Goal: Task Accomplishment & Management: Complete application form

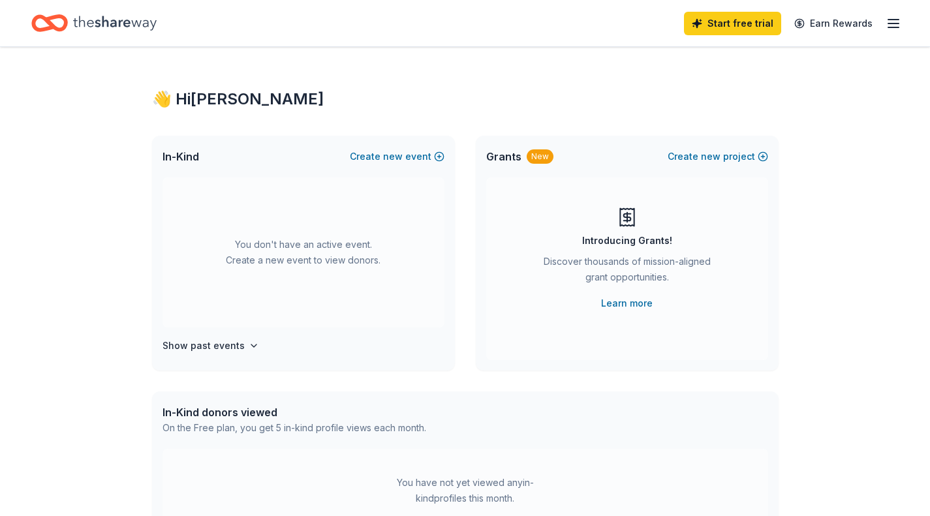
click at [896, 20] on line "button" at bounding box center [893, 20] width 10 height 0
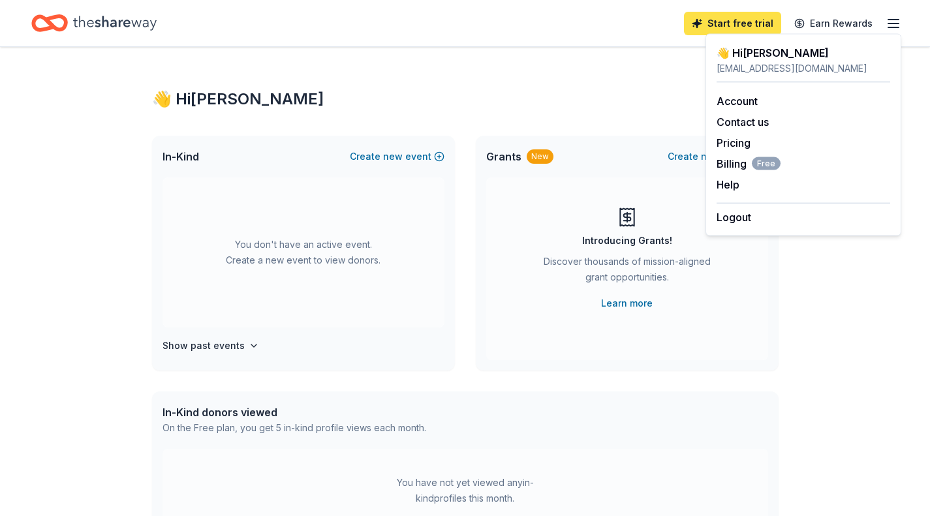
click at [722, 16] on link "Start free trial" at bounding box center [732, 23] width 97 height 23
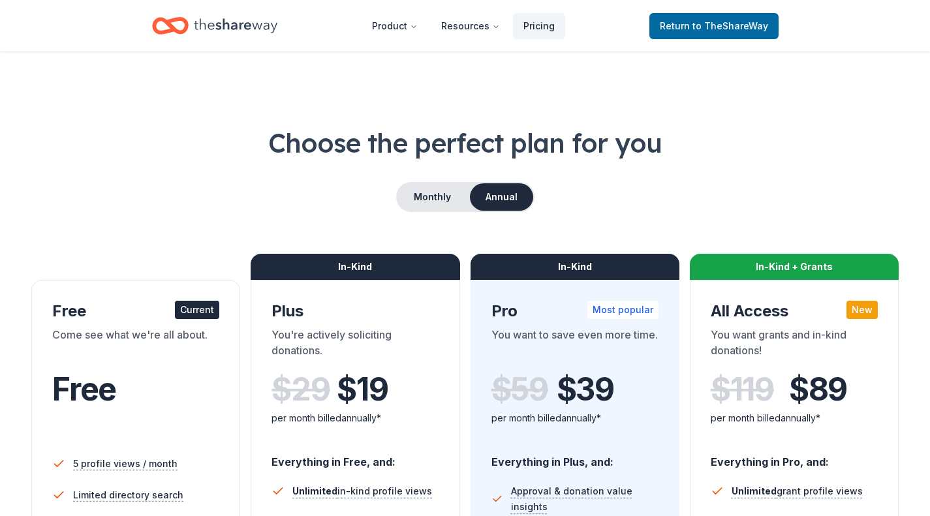
click at [125, 151] on h1 "Choose the perfect plan for you" at bounding box center [464, 143] width 867 height 37
click at [739, 37] on link "Return to TheShareWay" at bounding box center [713, 26] width 129 height 26
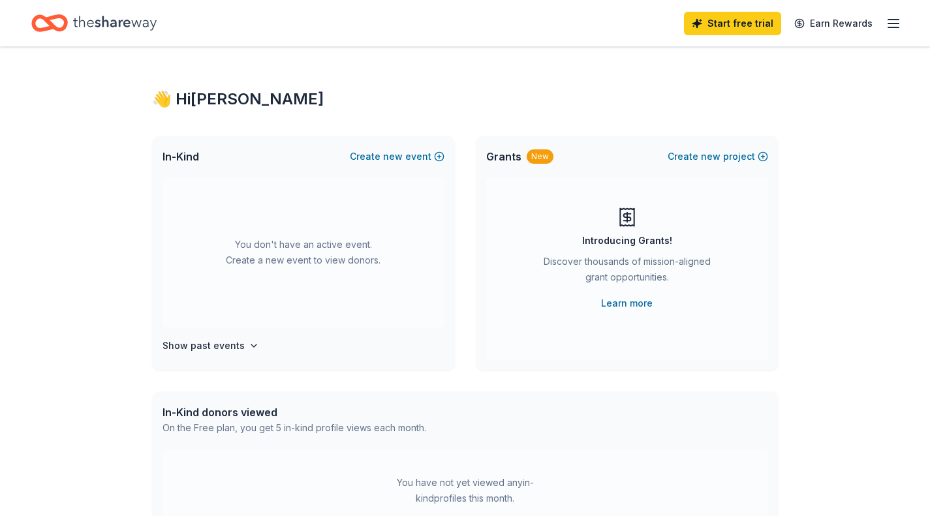
click at [895, 23] on line "button" at bounding box center [893, 23] width 10 height 0
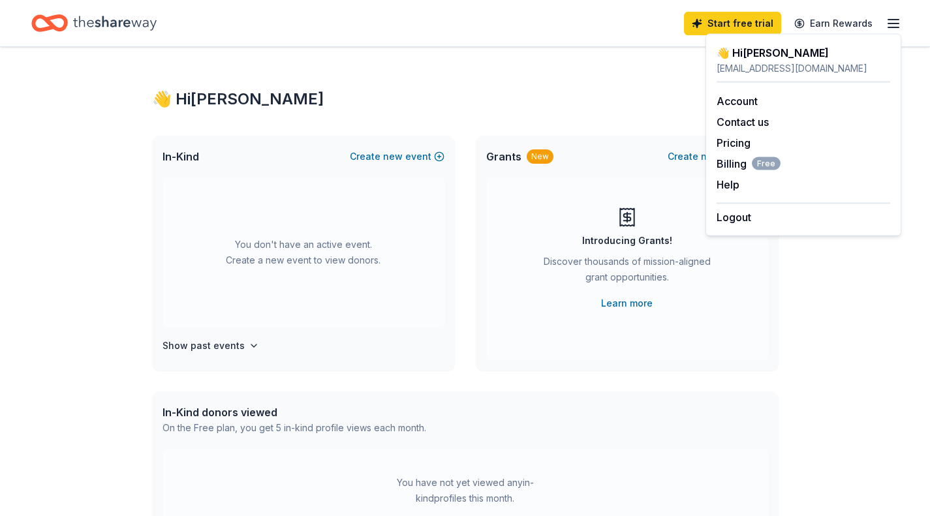
click at [639, 63] on div "👋 Hi [PERSON_NAME] In-Kind Create new event You don't have an active event. Cre…" at bounding box center [465, 428] width 668 height 762
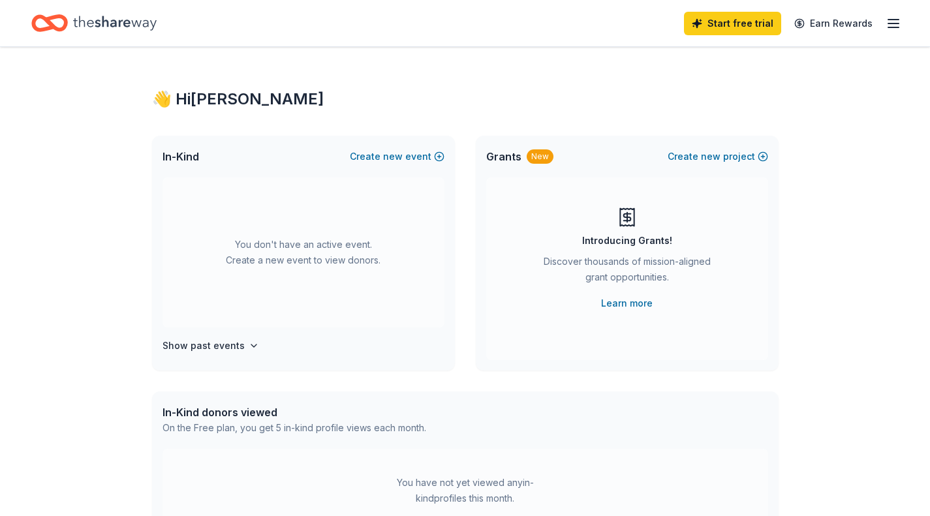
click at [884, 25] on div "Start free trial Earn Rewards" at bounding box center [792, 23] width 217 height 31
click at [890, 24] on icon "button" at bounding box center [893, 24] width 16 height 16
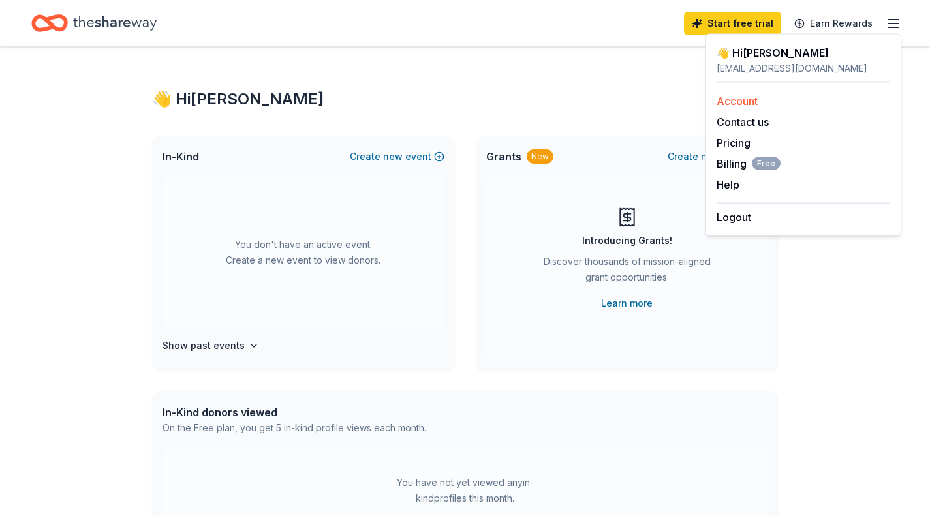
click at [738, 105] on link "Account" at bounding box center [736, 101] width 41 height 13
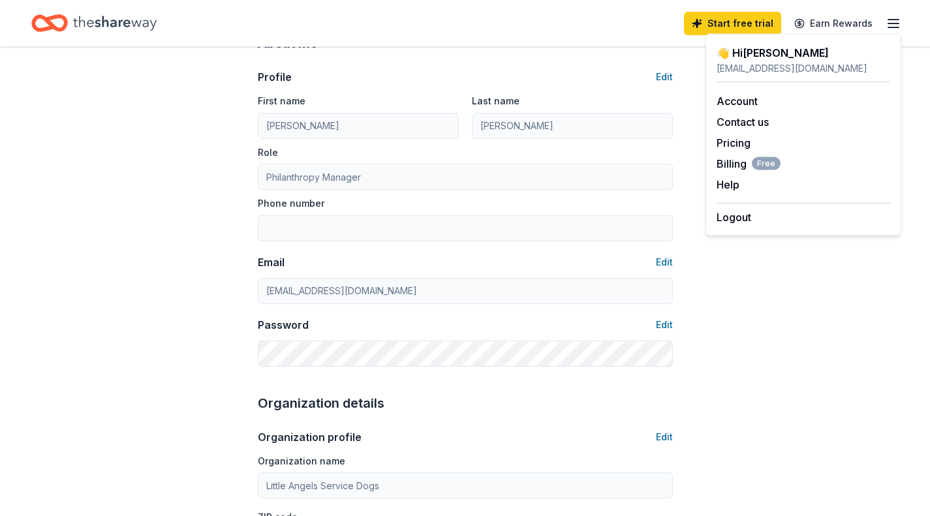
scroll to position [75, 0]
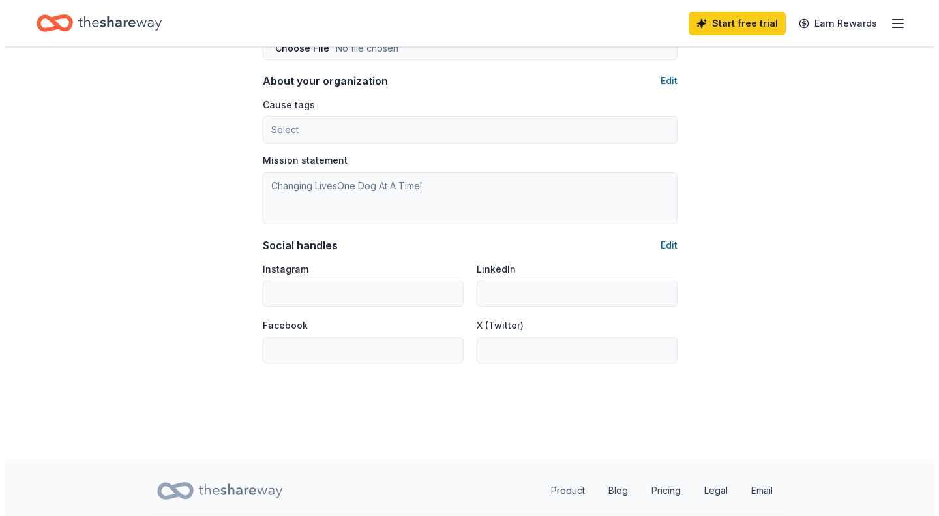
scroll to position [752, 0]
click at [658, 85] on button "Edit" at bounding box center [664, 80] width 17 height 16
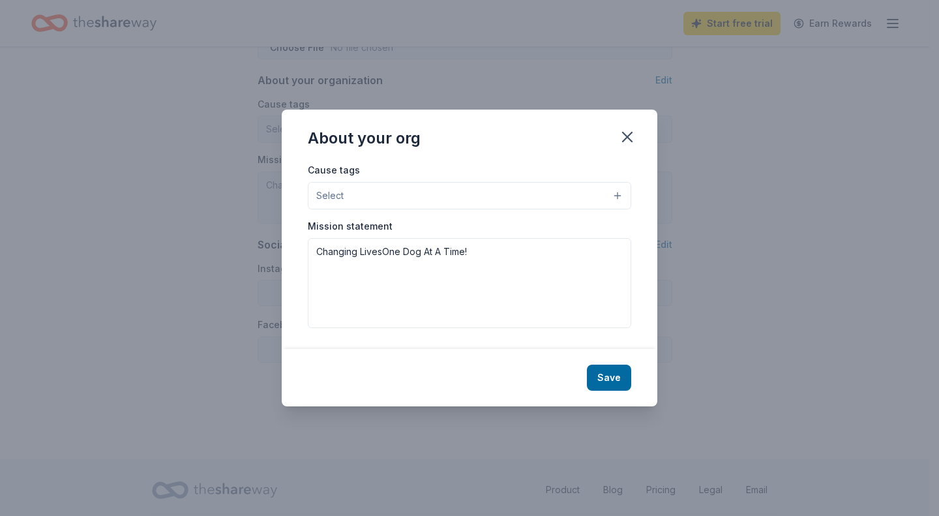
click at [399, 197] on button "Select" at bounding box center [470, 195] width 324 height 27
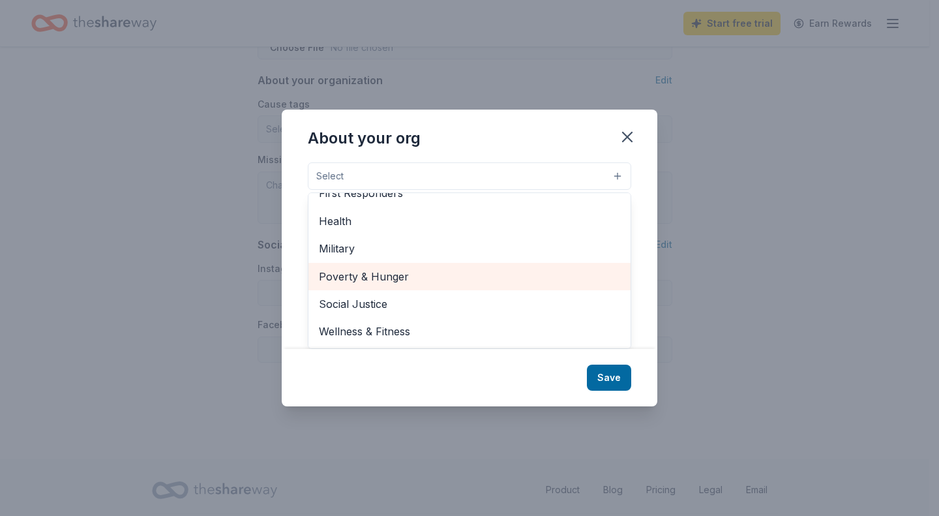
scroll to position [0, 0]
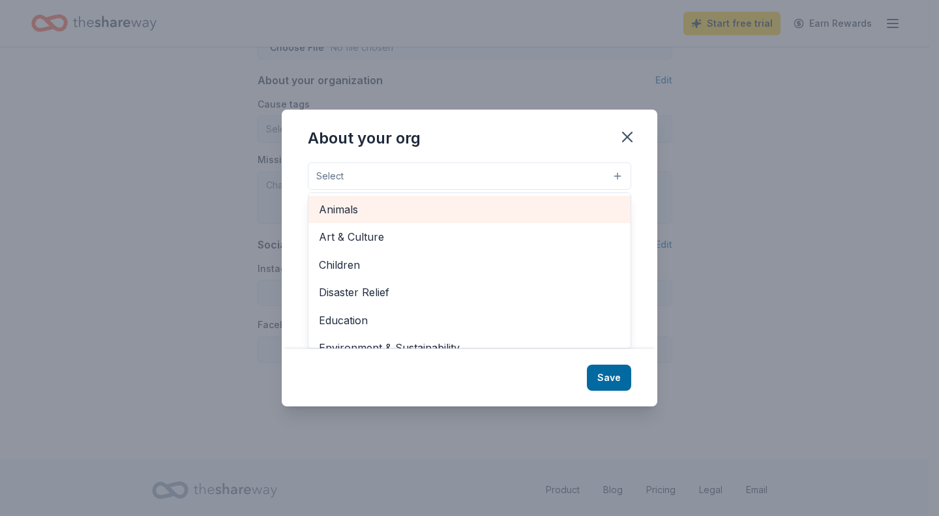
click at [362, 202] on span "Animals" at bounding box center [469, 209] width 301 height 17
click at [403, 213] on div "Children" at bounding box center [470, 207] width 322 height 27
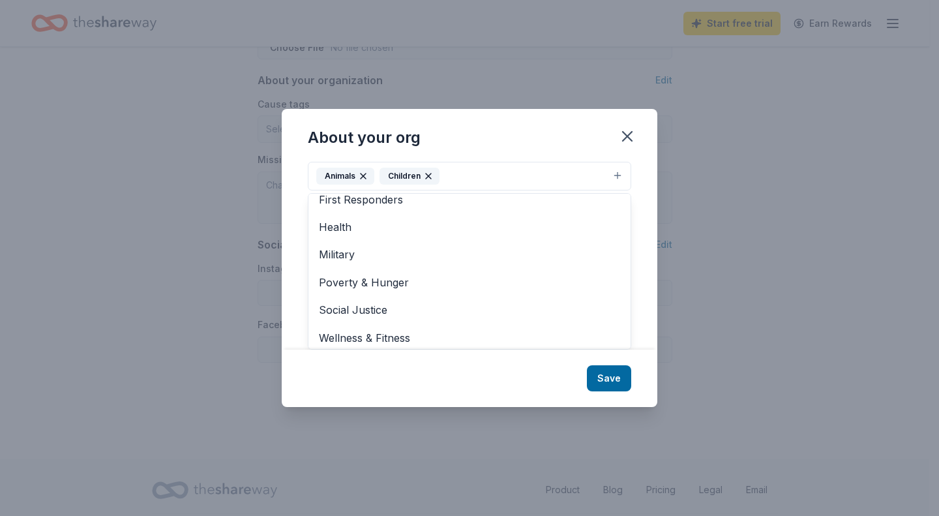
scroll to position [124, 0]
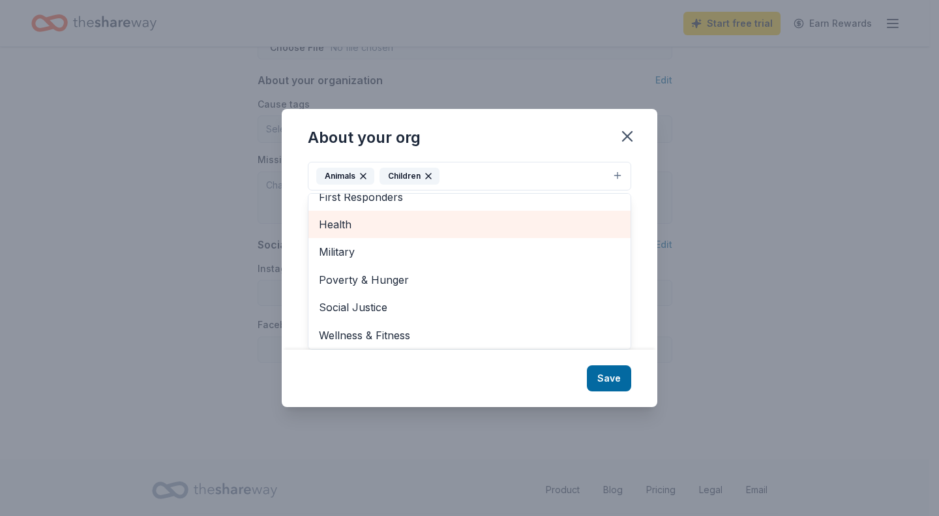
click at [392, 226] on span "Health" at bounding box center [469, 224] width 301 height 17
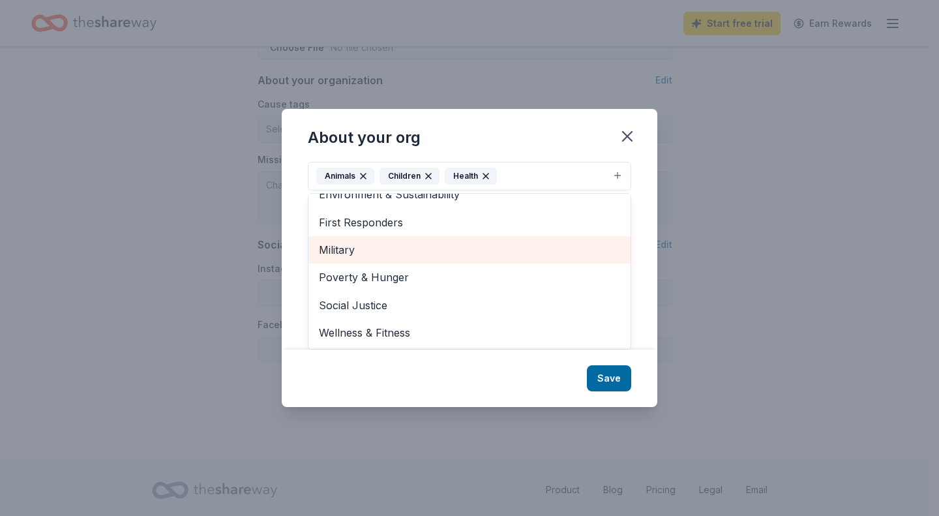
click at [412, 254] on span "Military" at bounding box center [469, 249] width 301 height 17
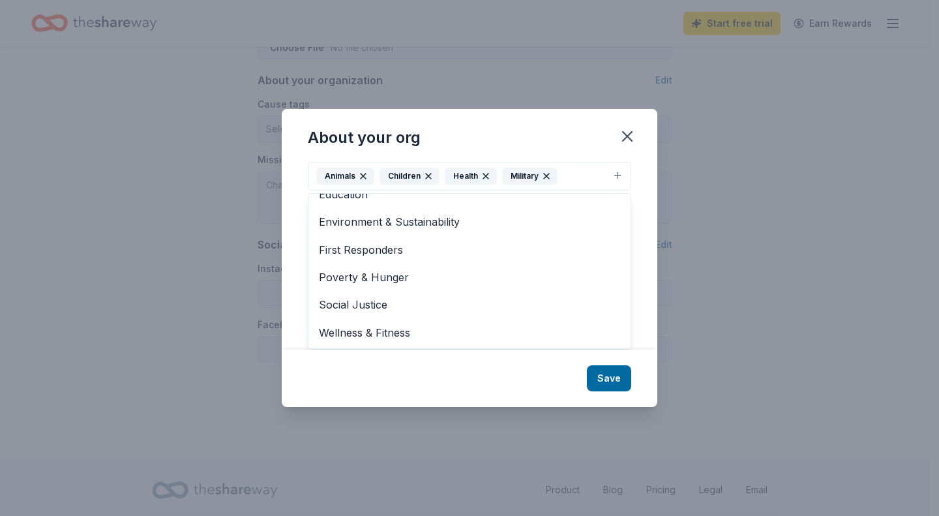
click at [299, 196] on div "Cause tags Animals Children Health Military Art & Culture Disaster Relief Educa…" at bounding box center [470, 255] width 376 height 188
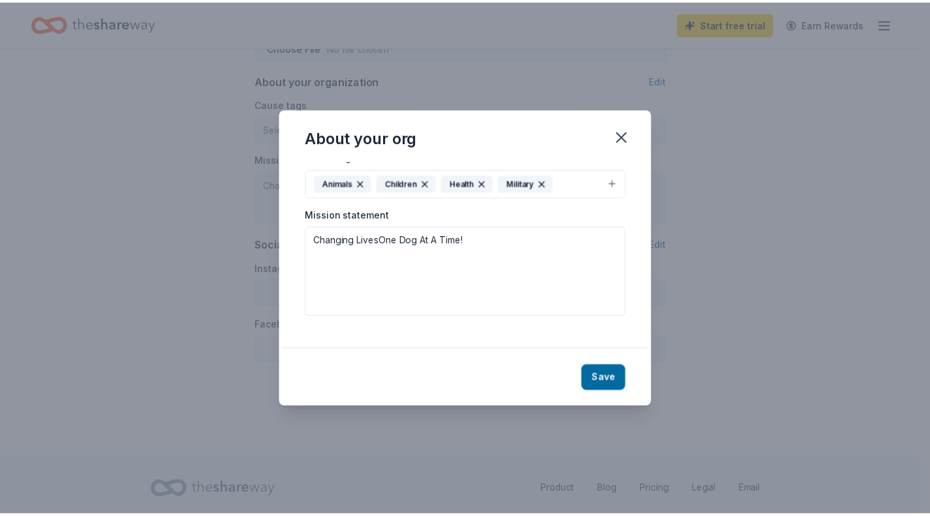
scroll to position [0, 0]
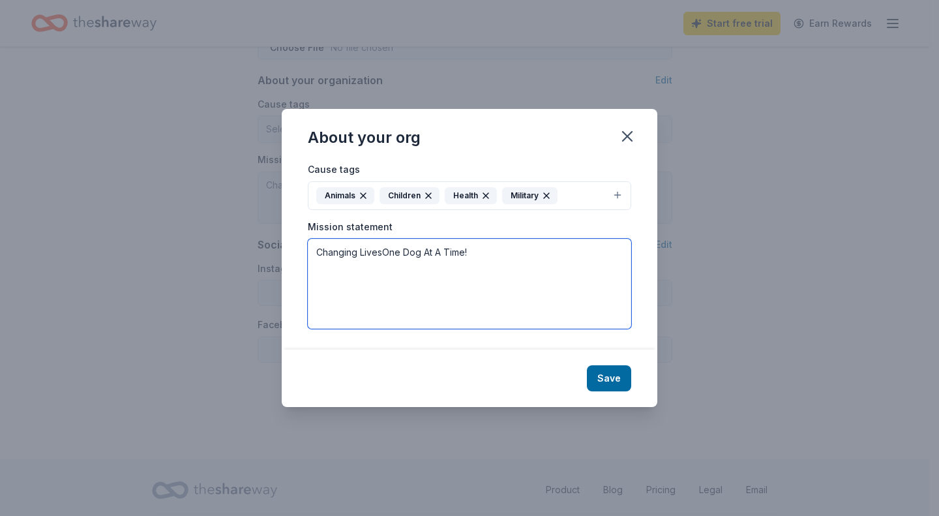
click at [383, 251] on textarea "Changing LivesOne Dog At A Time!" at bounding box center [470, 284] width 324 height 90
click at [517, 257] on textarea "Changing Lives...One Dog At A Time!" at bounding box center [470, 284] width 324 height 90
type textarea "Changing Lives...One Dog At A Time."
click at [615, 385] on button "Save" at bounding box center [609, 378] width 44 height 26
type textarea "Changing Lives...One Dog At A Time."
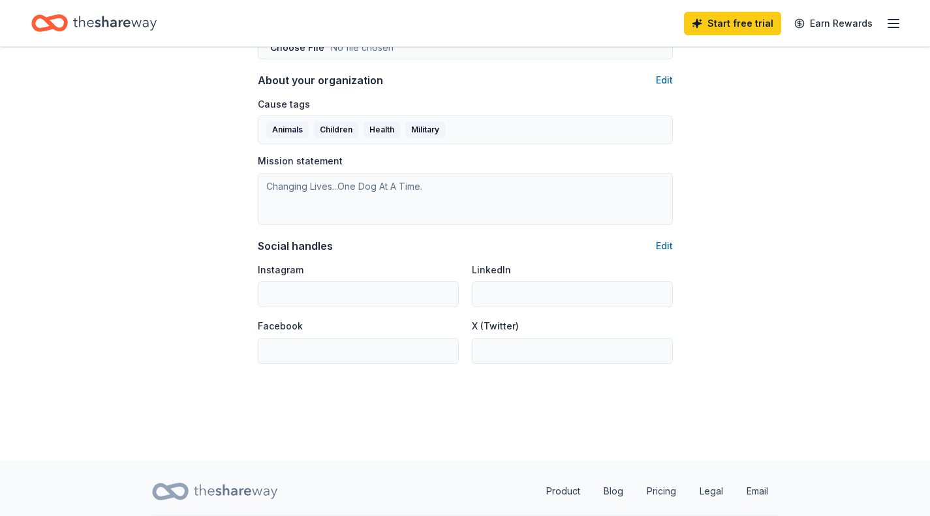
click at [654, 242] on div "Social handles Edit" at bounding box center [465, 246] width 415 height 16
click at [660, 245] on button "Edit" at bounding box center [664, 246] width 17 height 16
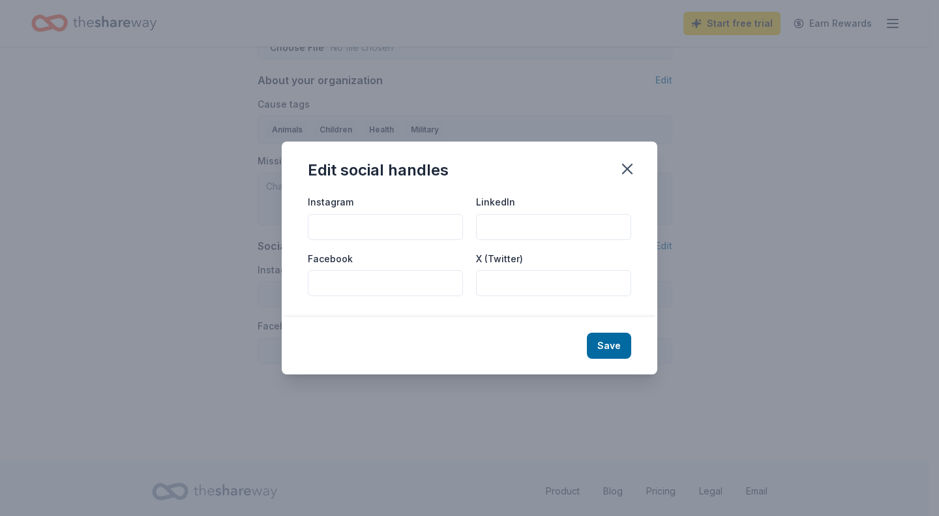
click at [378, 225] on input "Instagram" at bounding box center [385, 227] width 155 height 26
type input "@littleangelsservicedogs"
click at [355, 281] on input "Facebook" at bounding box center [385, 283] width 155 height 26
type input "@Little Angels Service Dogs"
click at [565, 221] on input "LinkedIn" at bounding box center [553, 227] width 155 height 26
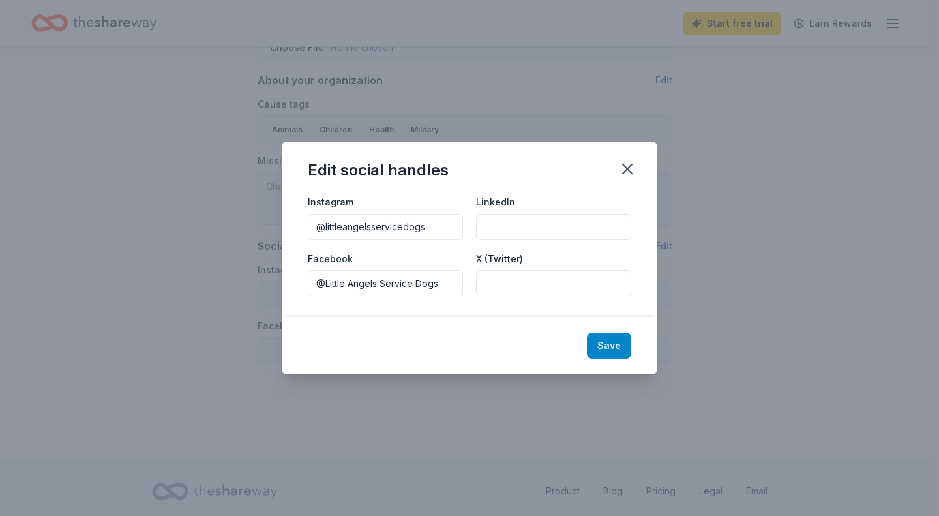
click at [616, 345] on button "Save" at bounding box center [609, 346] width 44 height 26
type input "@littleangelsservicedogs"
type input "@Little Angels Service Dogs"
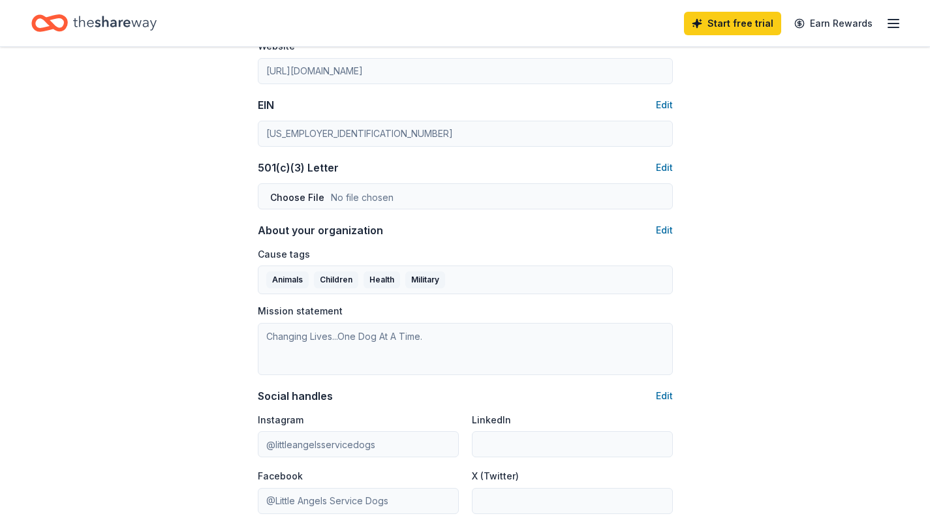
scroll to position [601, 0]
click at [665, 161] on button "Edit" at bounding box center [664, 169] width 17 height 16
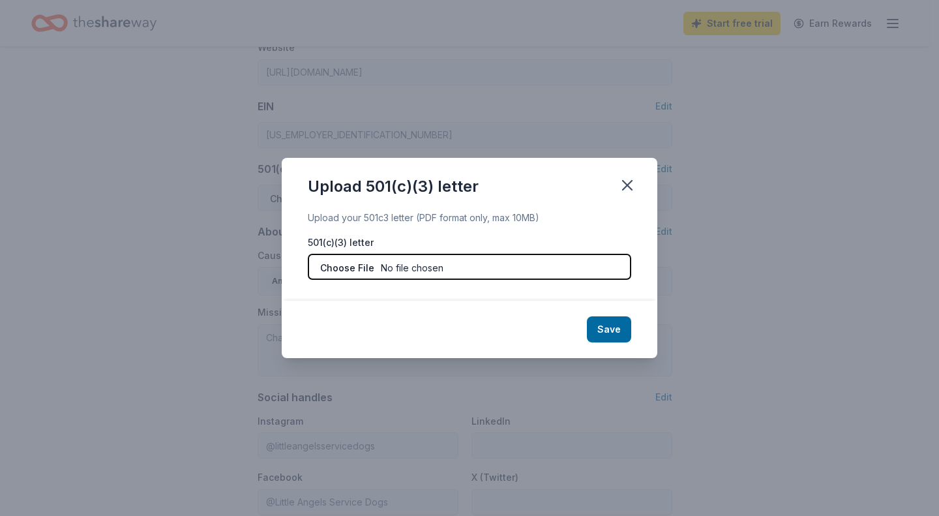
click at [346, 267] on input "file" at bounding box center [470, 267] width 324 height 26
type input "C:\fakepath\501c3 Determination Letter.pdf"
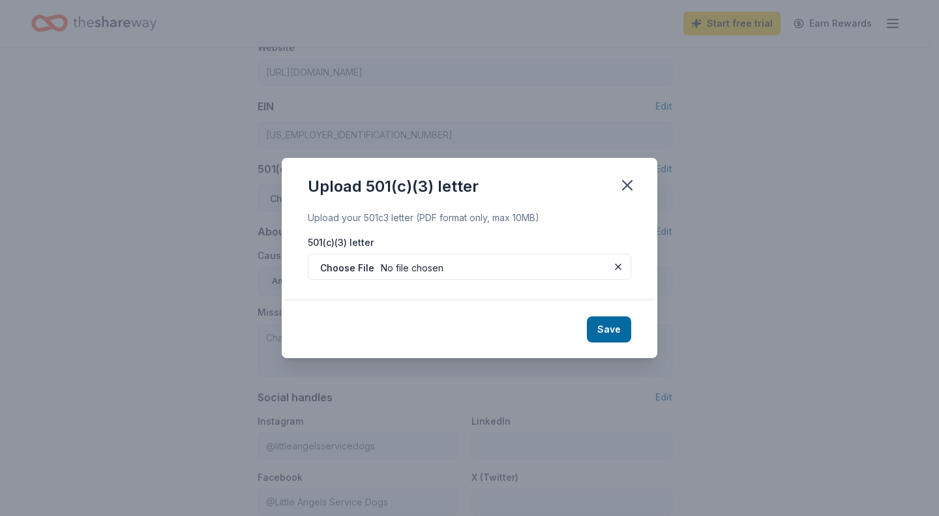
click at [609, 331] on button "Save" at bounding box center [609, 329] width 44 height 26
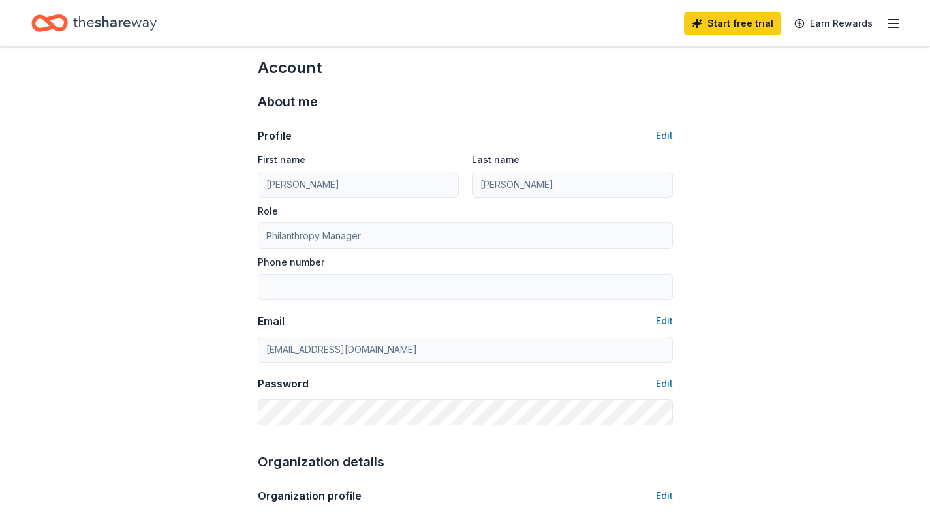
scroll to position [15, 0]
click at [660, 139] on button "Edit" at bounding box center [664, 137] width 17 height 16
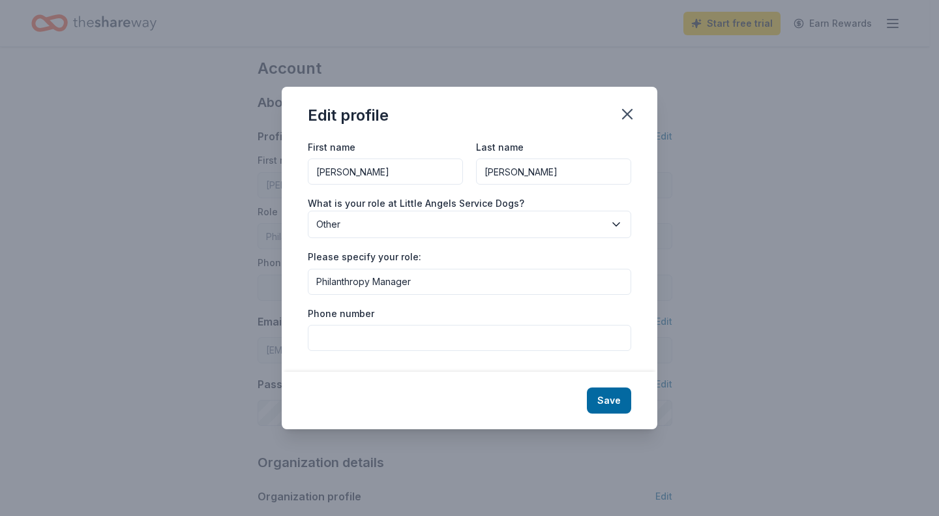
click at [359, 331] on input "Phone number" at bounding box center [470, 338] width 324 height 26
type input "[PHONE_NUMBER]"
click at [600, 401] on button "Save" at bounding box center [609, 401] width 44 height 26
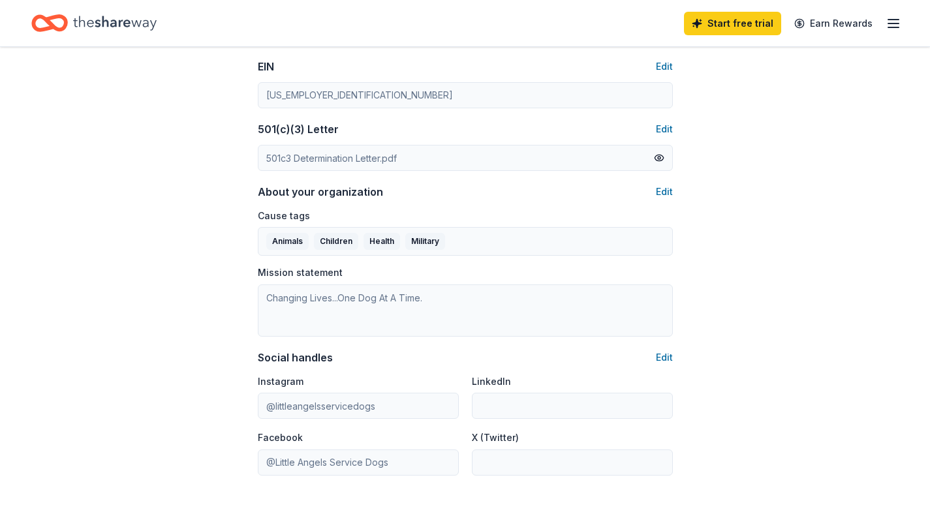
type input "[PHONE_NUMBER]"
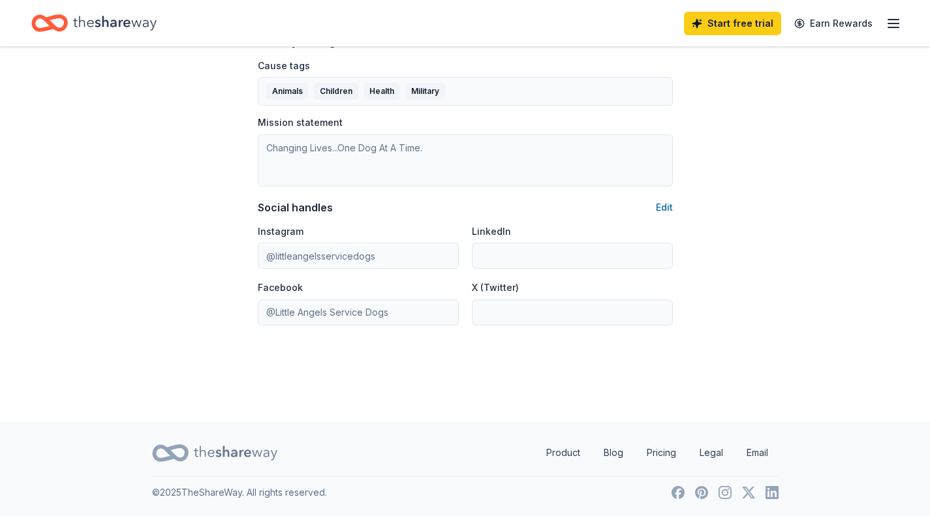
scroll to position [0, 0]
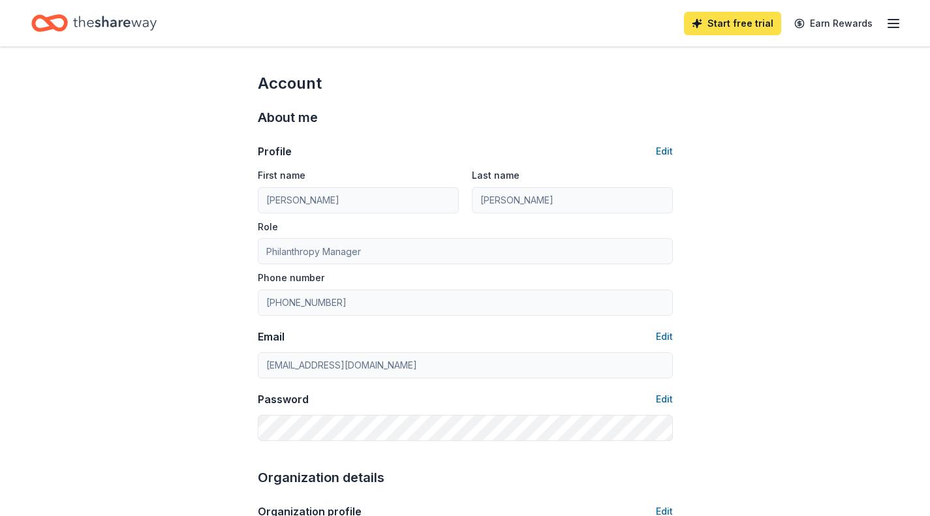
click at [724, 30] on link "Start free trial" at bounding box center [732, 23] width 97 height 23
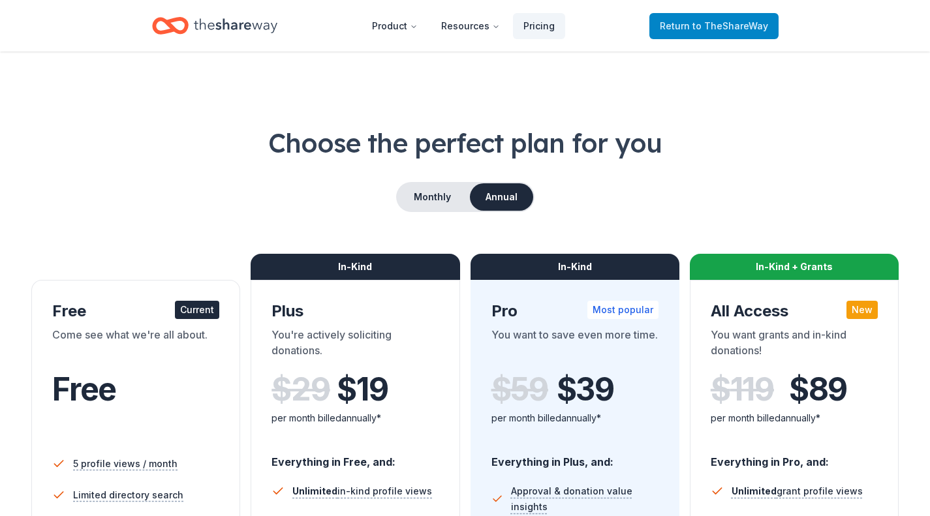
click at [737, 28] on span "to TheShareWay" at bounding box center [730, 25] width 76 height 11
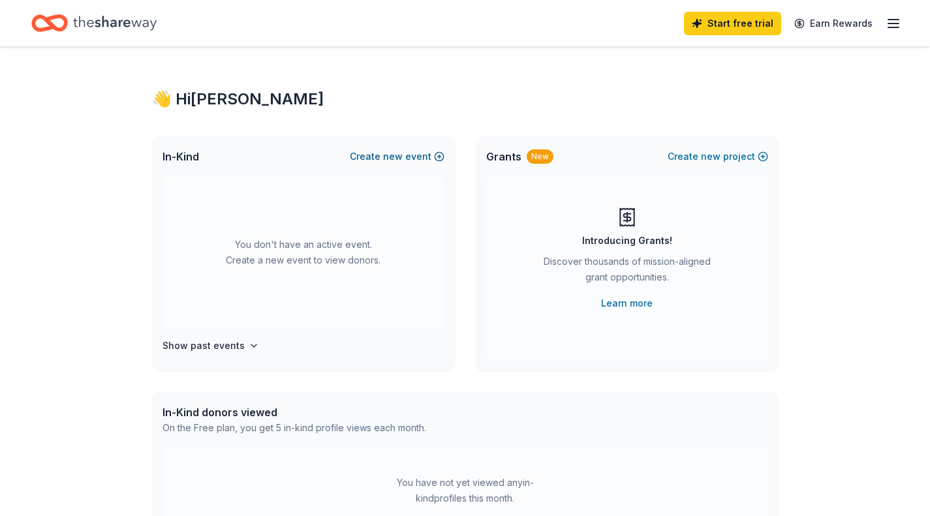
click at [411, 153] on button "Create new event" at bounding box center [397, 157] width 95 height 16
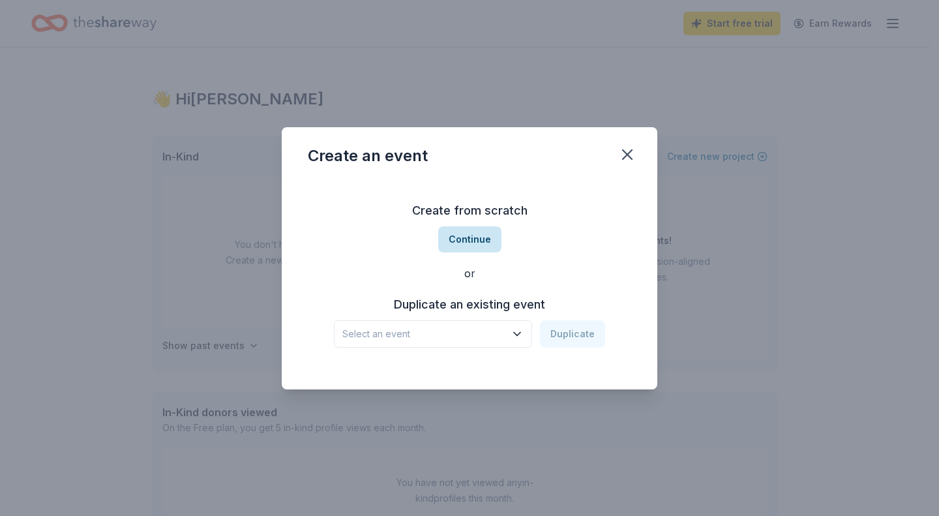
click at [477, 240] on button "Continue" at bounding box center [469, 239] width 63 height 26
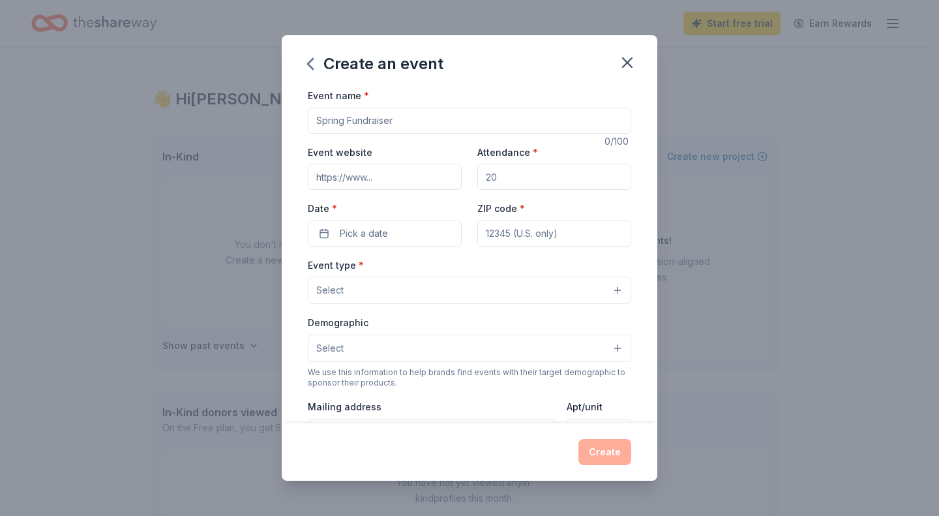
click at [365, 123] on input "Event name *" at bounding box center [470, 121] width 324 height 26
click at [524, 178] on input "Attendance *" at bounding box center [555, 177] width 154 height 26
type input "40"
click at [374, 228] on span "Pick a date" at bounding box center [364, 234] width 48 height 16
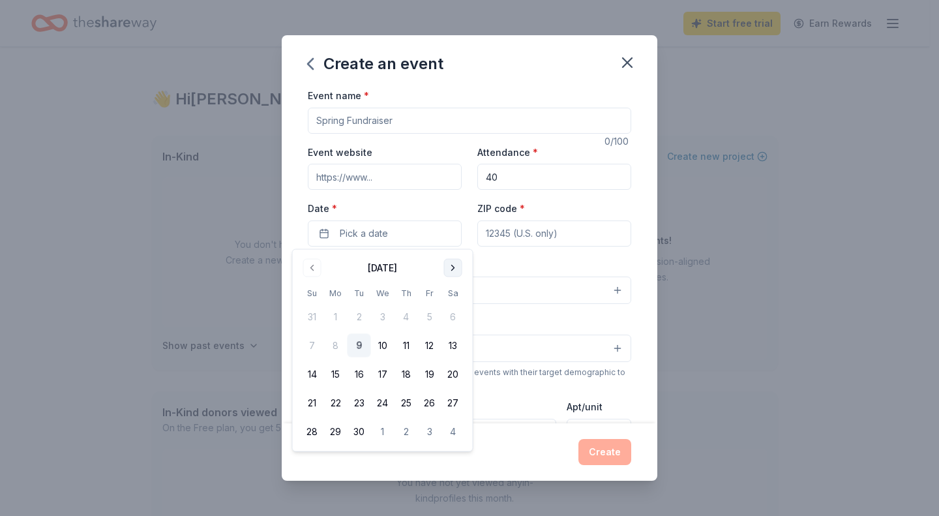
click at [449, 271] on button "Go to next month" at bounding box center [453, 268] width 18 height 18
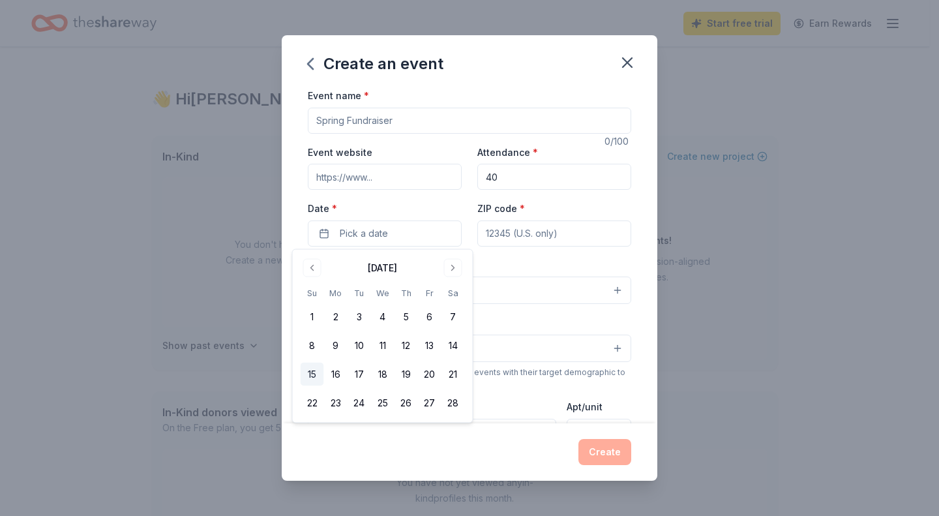
click at [302, 376] on button "15" at bounding box center [312, 374] width 23 height 23
click at [551, 242] on input "ZIP code *" at bounding box center [555, 234] width 154 height 26
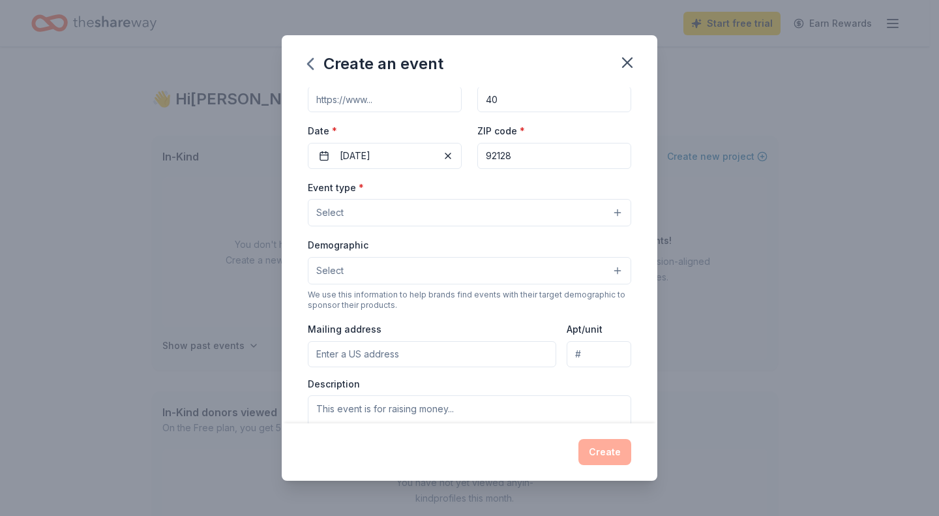
scroll to position [80, 0]
type input "92128"
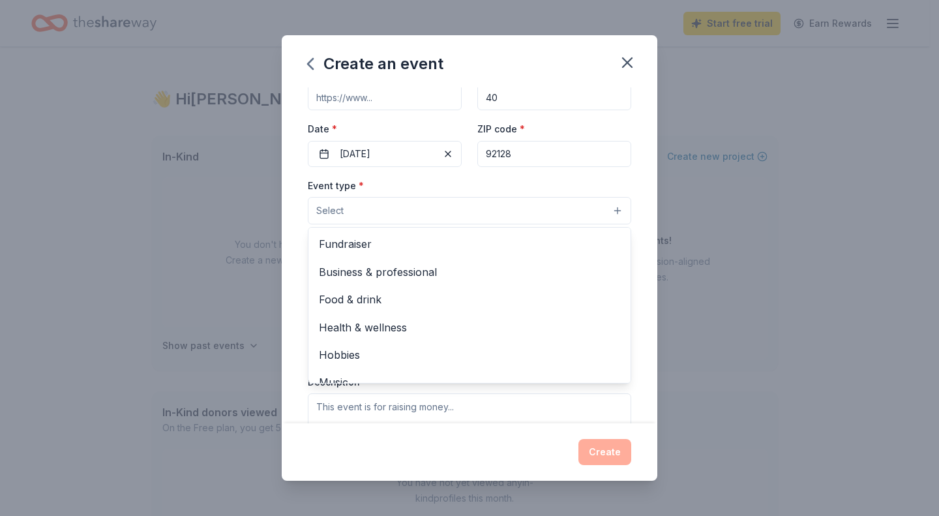
click at [400, 210] on button "Select" at bounding box center [470, 210] width 324 height 27
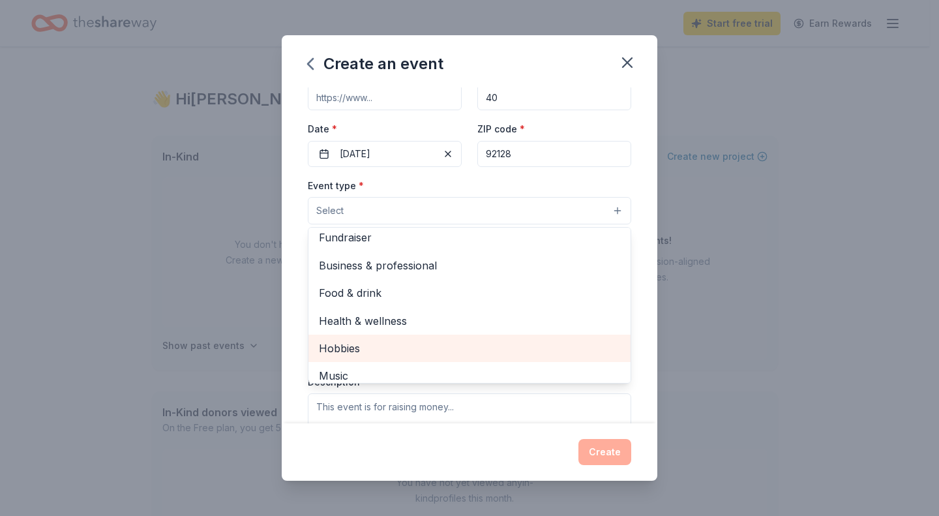
scroll to position [0, 0]
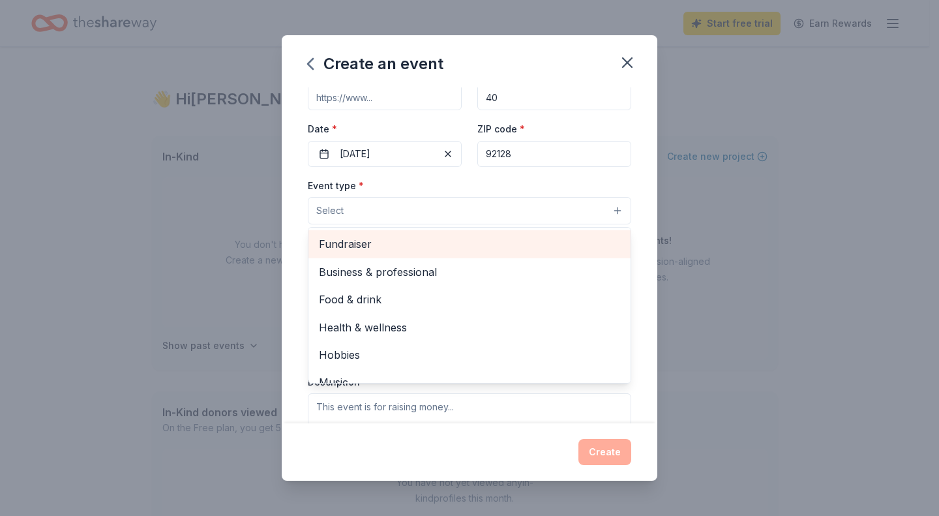
click at [371, 247] on span "Fundraiser" at bounding box center [469, 244] width 301 height 17
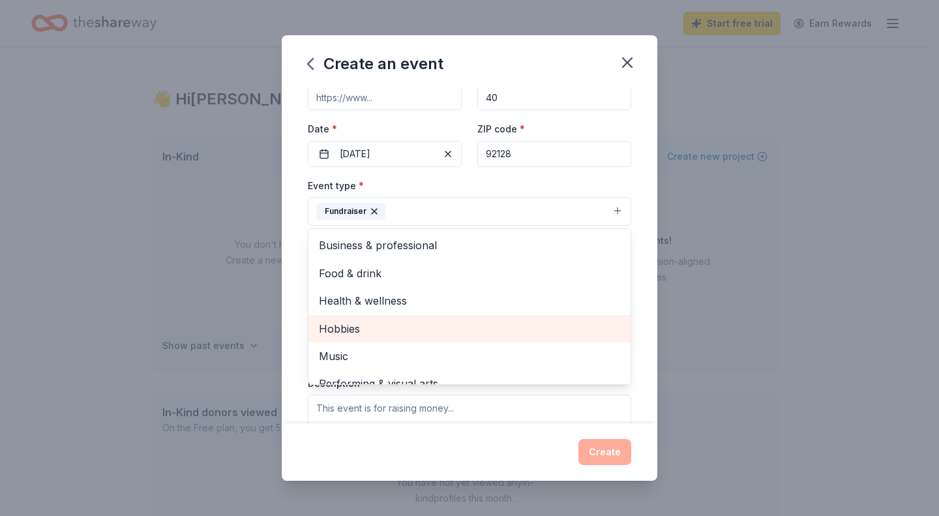
scroll to position [16, 0]
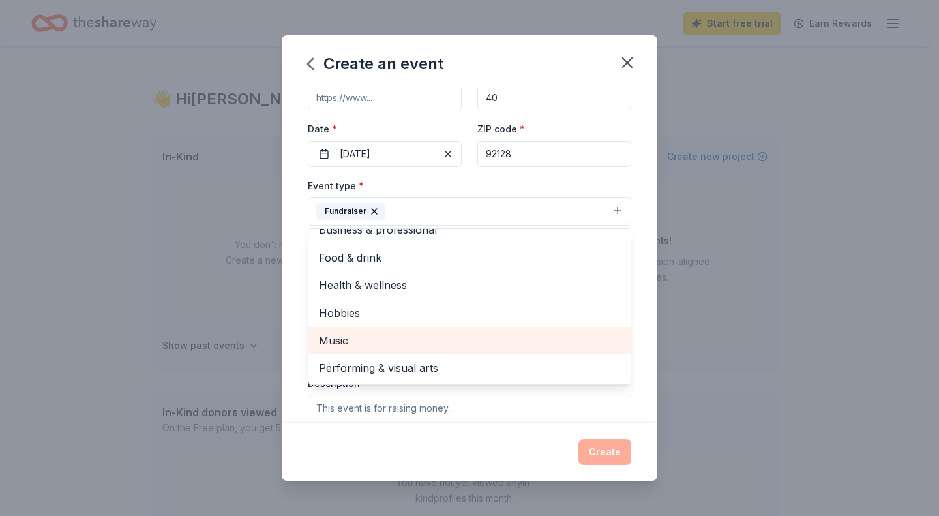
click at [368, 339] on span "Music" at bounding box center [469, 340] width 301 height 17
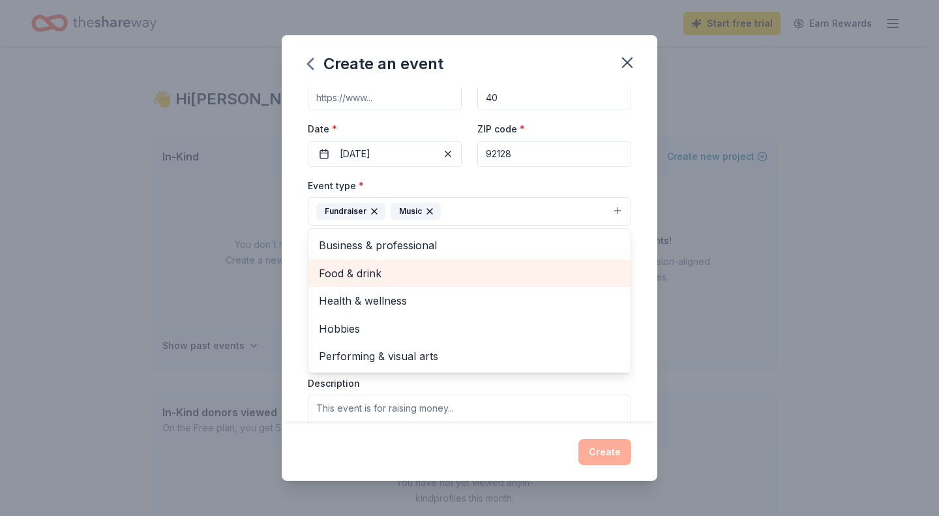
click at [351, 272] on span "Food & drink" at bounding box center [469, 273] width 301 height 17
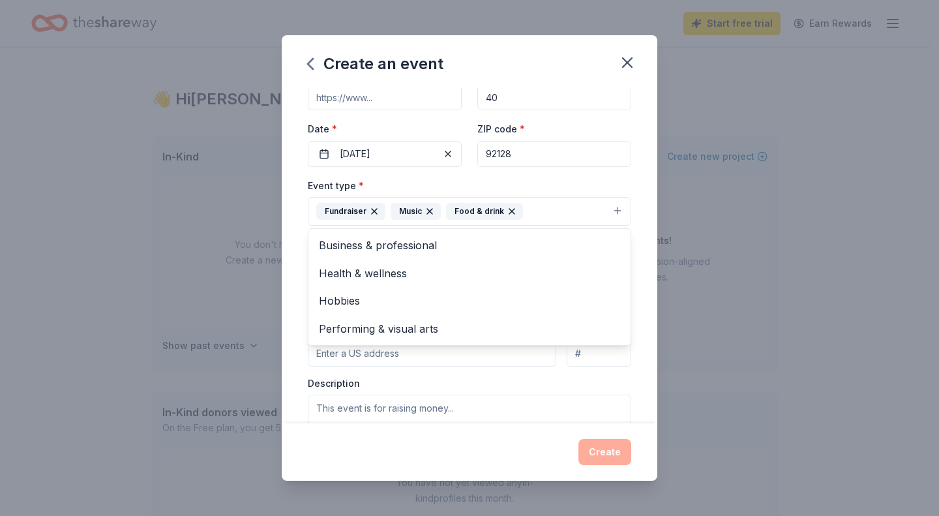
click at [291, 233] on div "Event name * 0 /100 Event website Attendance * 40 Date * [DATE] ZIP code * 9212…" at bounding box center [470, 255] width 376 height 336
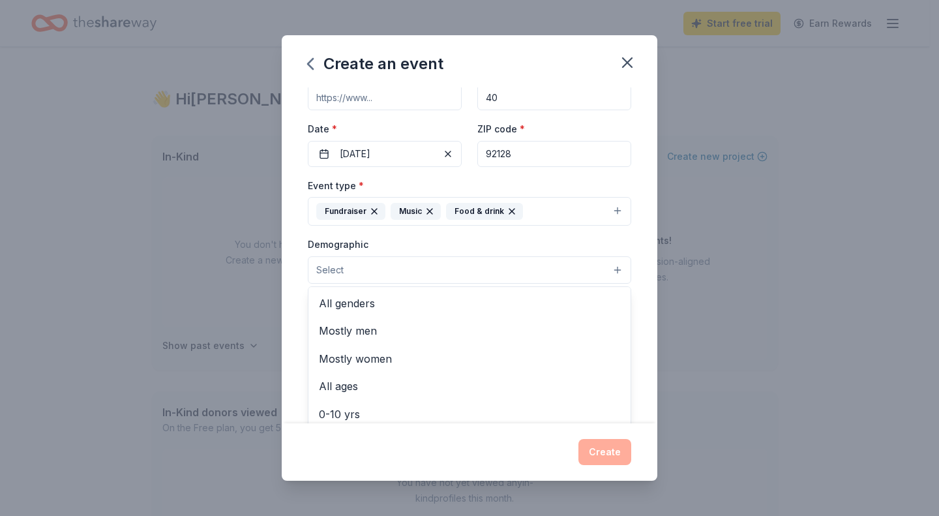
click at [444, 264] on button "Select" at bounding box center [470, 269] width 324 height 27
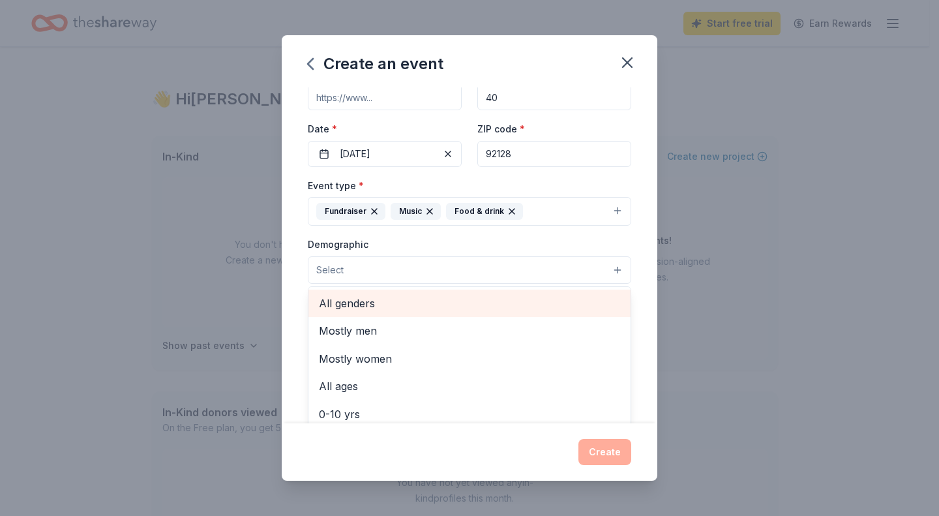
click at [418, 301] on span "All genders" at bounding box center [469, 303] width 301 height 17
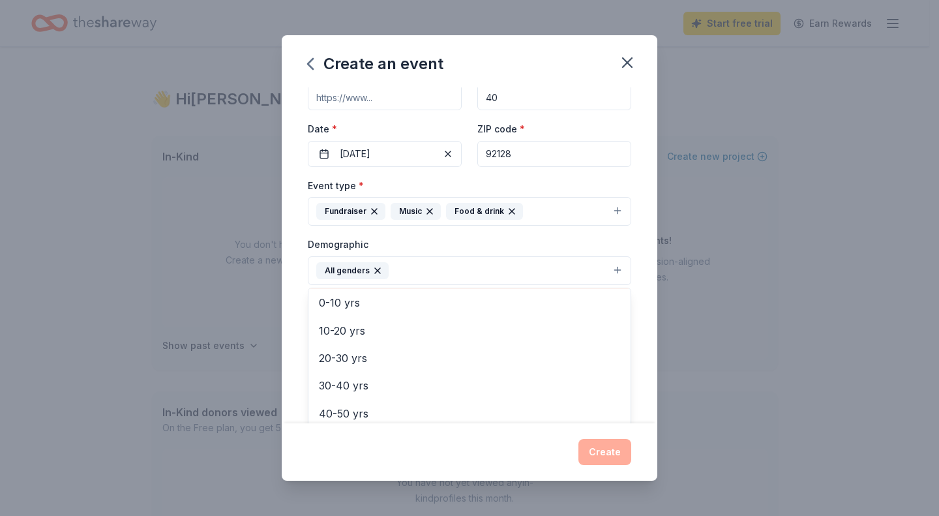
scroll to position [89, 0]
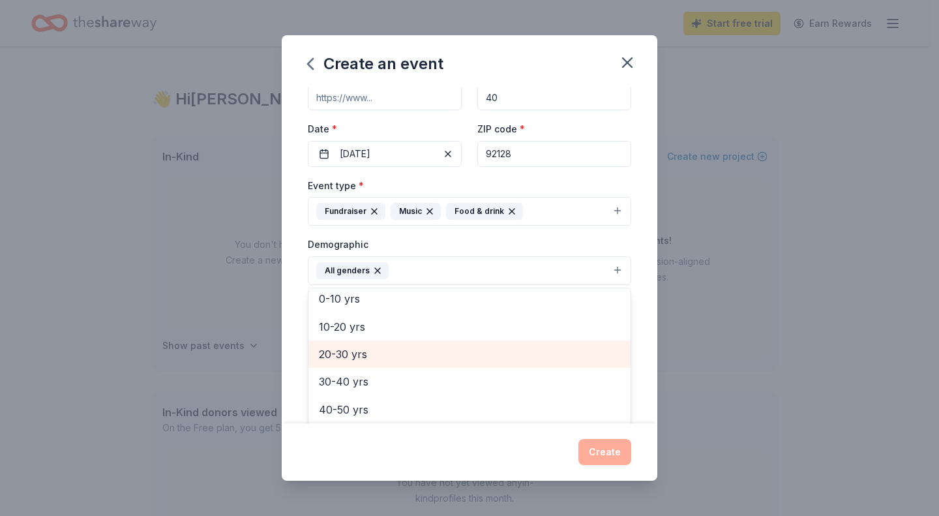
click at [361, 355] on span "20-30 yrs" at bounding box center [469, 354] width 301 height 17
click at [359, 360] on span "30-40 yrs" at bounding box center [469, 354] width 301 height 17
click at [359, 360] on span "40-50 yrs" at bounding box center [469, 354] width 301 height 17
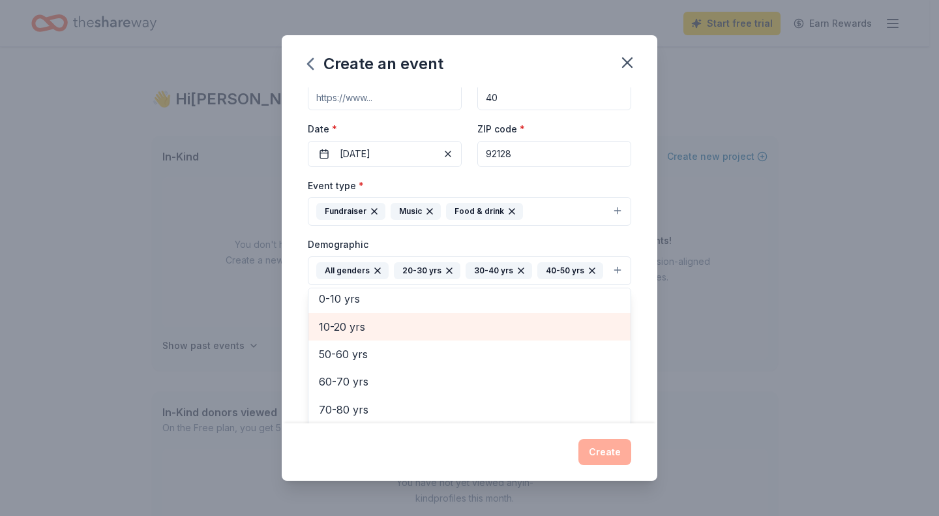
click at [359, 341] on div "10-20 yrs" at bounding box center [470, 326] width 322 height 27
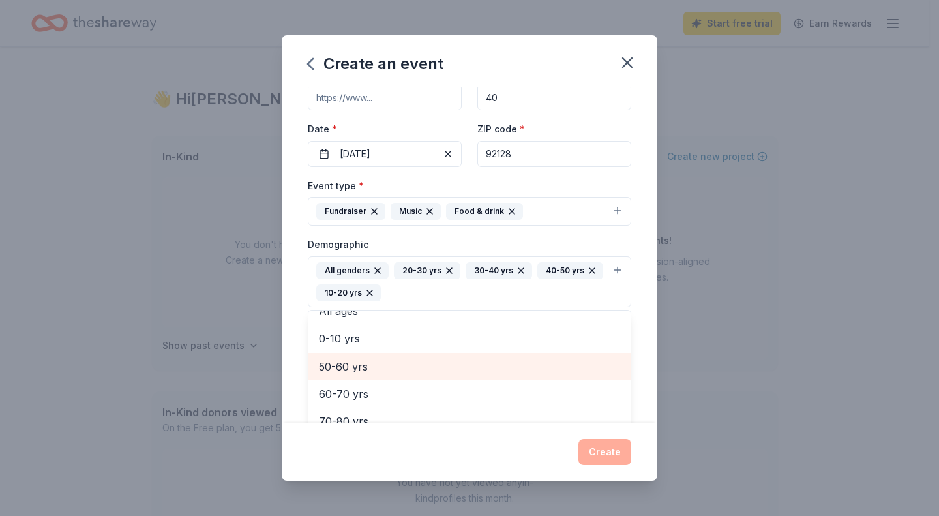
click at [373, 372] on span "50-60 yrs" at bounding box center [469, 366] width 301 height 17
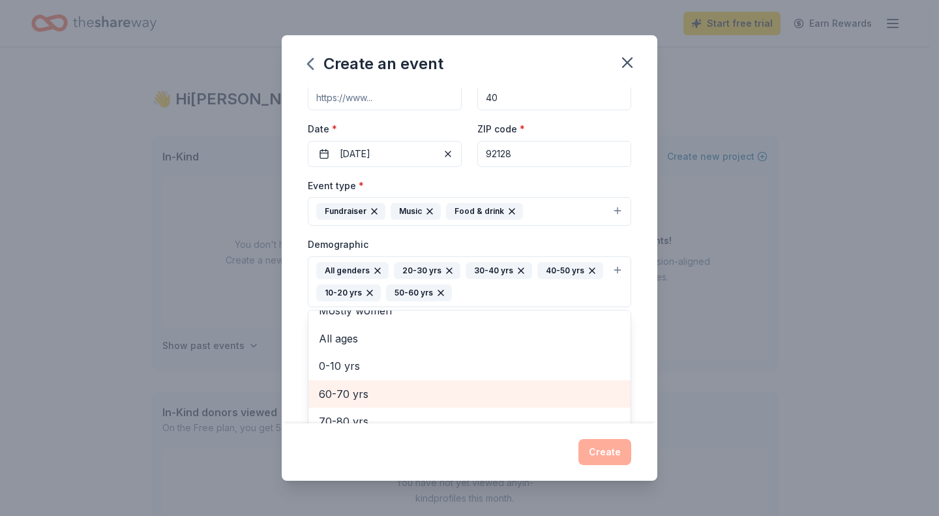
click at [366, 392] on span "60-70 yrs" at bounding box center [469, 394] width 301 height 17
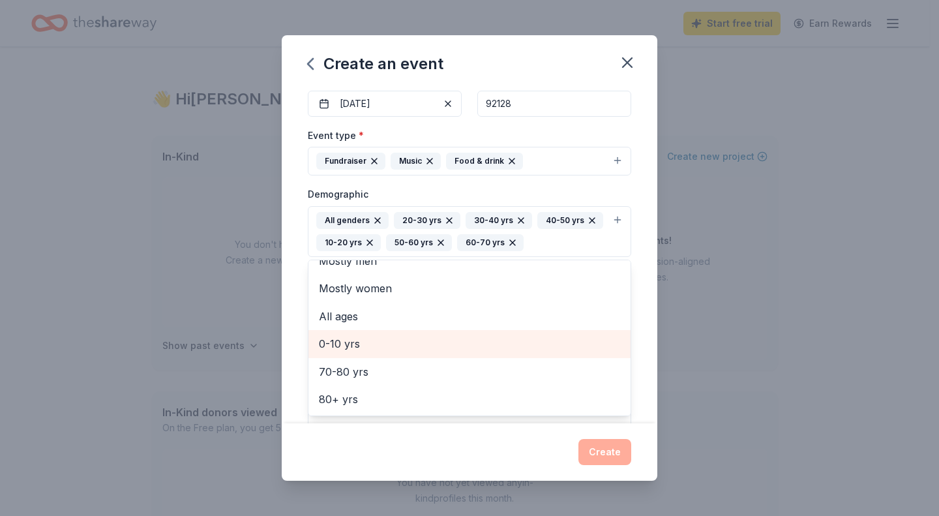
scroll to position [134, 0]
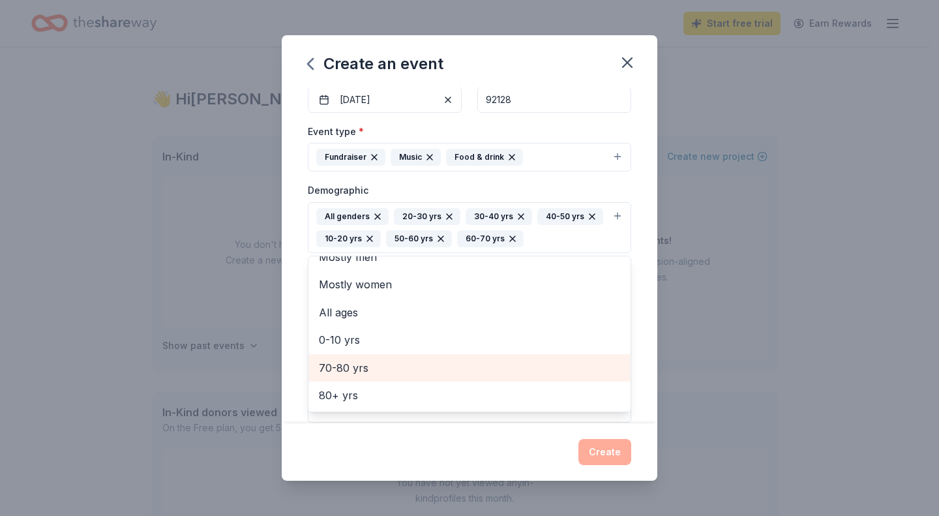
click at [363, 374] on span "70-80 yrs" at bounding box center [469, 367] width 301 height 17
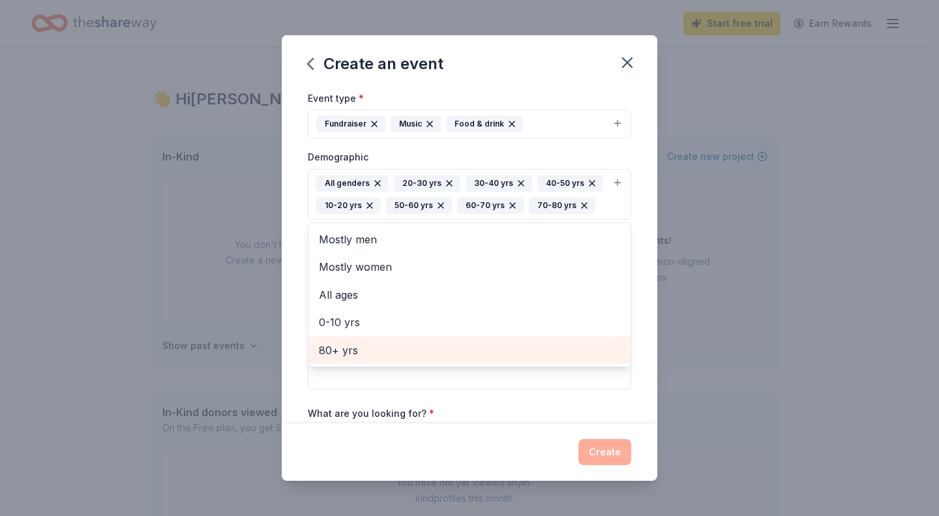
scroll to position [168, 0]
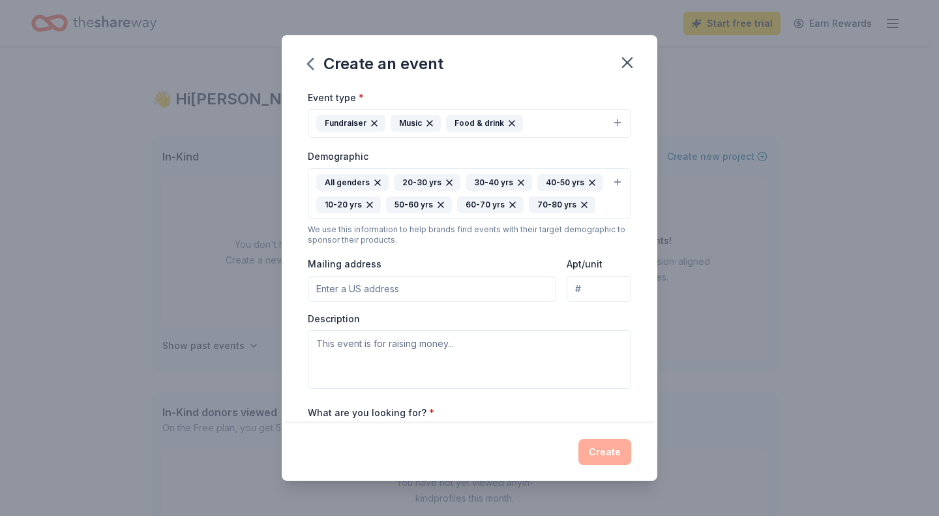
click at [375, 206] on icon "button" at bounding box center [370, 205] width 10 height 10
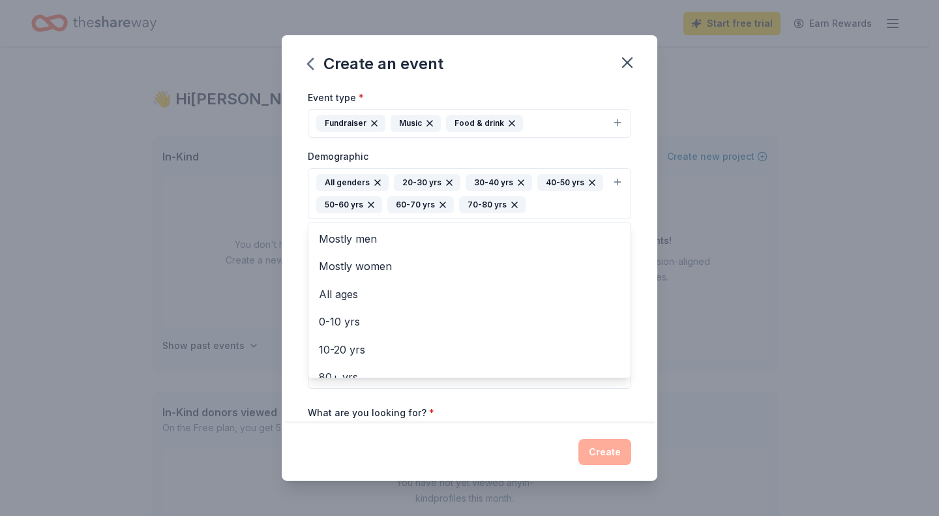
click at [600, 207] on button "All genders 20-30 yrs 30-40 yrs 40-50 yrs 50-60 yrs 60-70 yrs 70-80 yrs" at bounding box center [470, 193] width 324 height 51
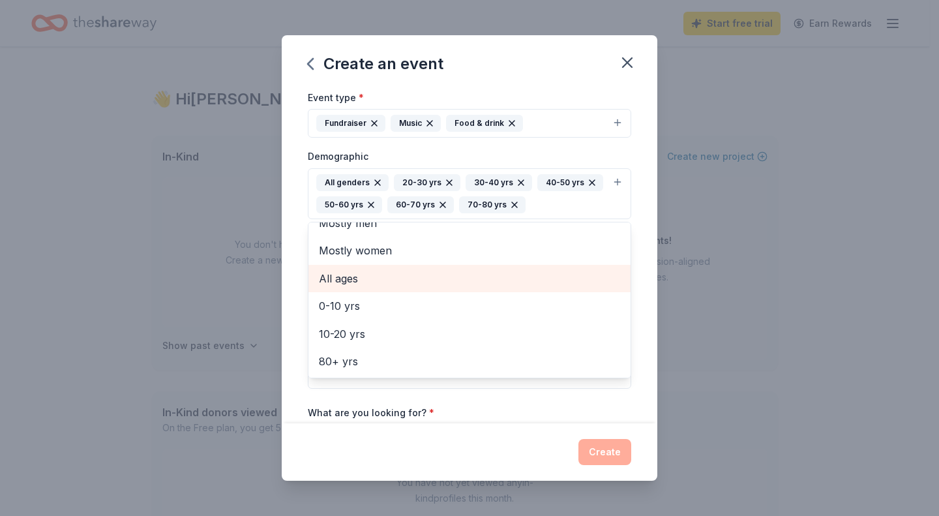
scroll to position [0, 0]
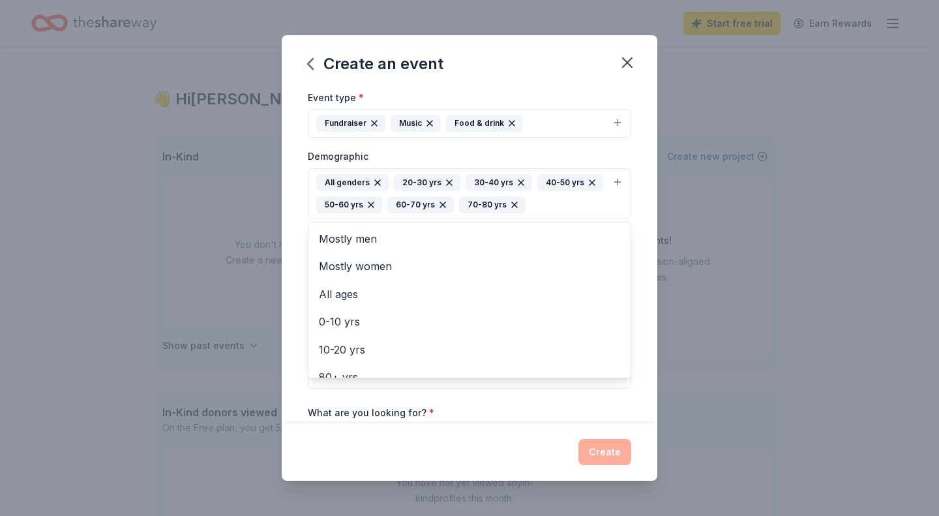
click at [292, 198] on div "Event name * 0 /100 Event website Attendance * 40 Date * [DATE] ZIP code * 9212…" at bounding box center [470, 255] width 376 height 336
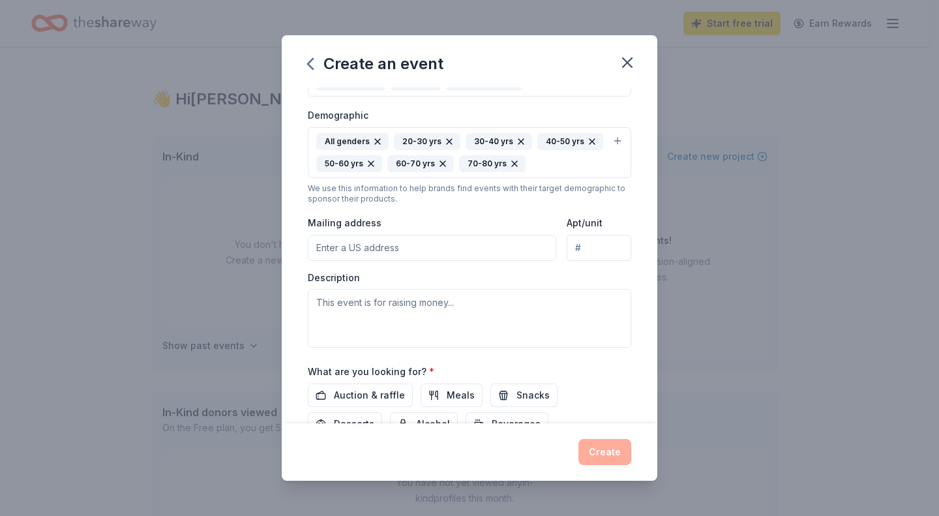
scroll to position [211, 0]
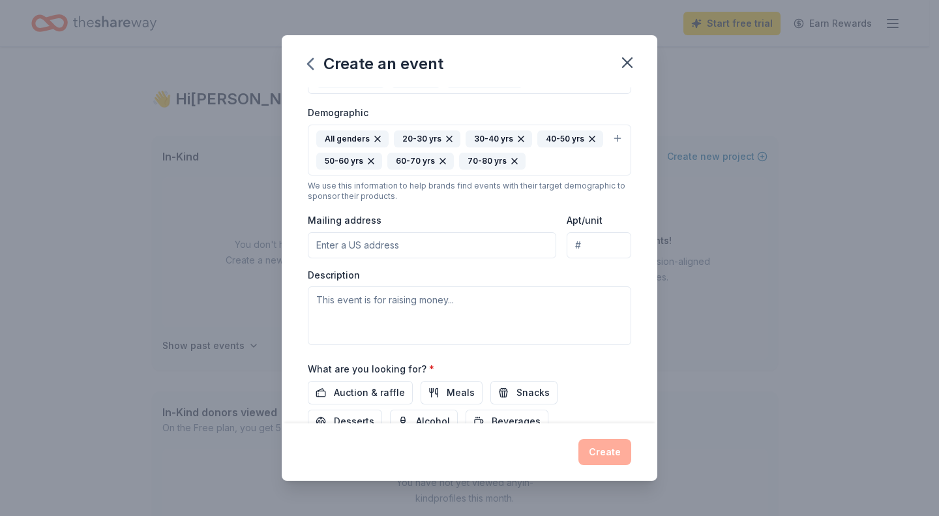
click at [386, 245] on input "Mailing address" at bounding box center [432, 245] width 249 height 26
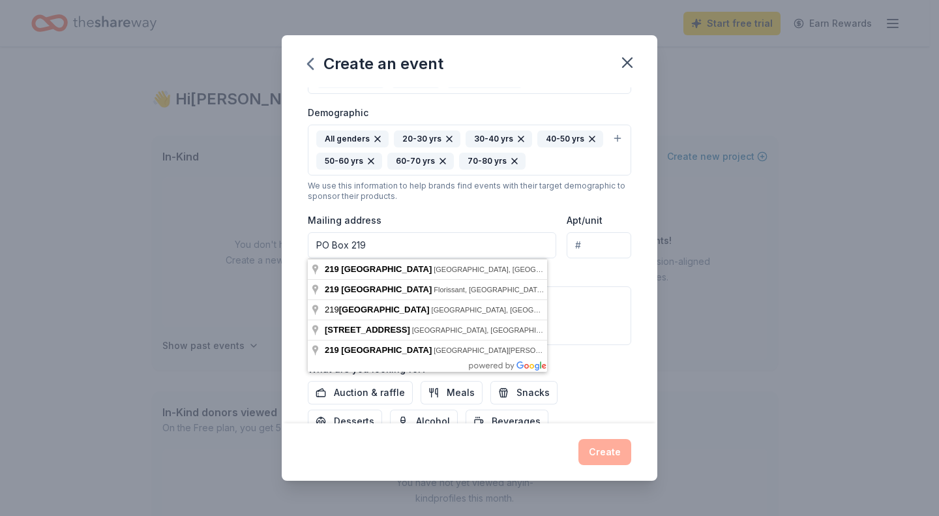
click at [402, 222] on div "Mailing address [GEOGRAPHIC_DATA]" at bounding box center [432, 235] width 249 height 46
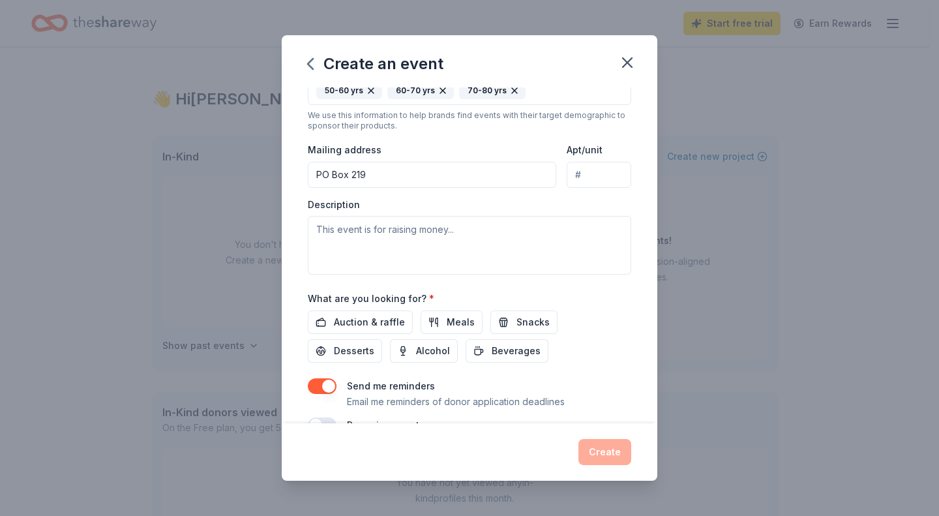
scroll to position [286, 0]
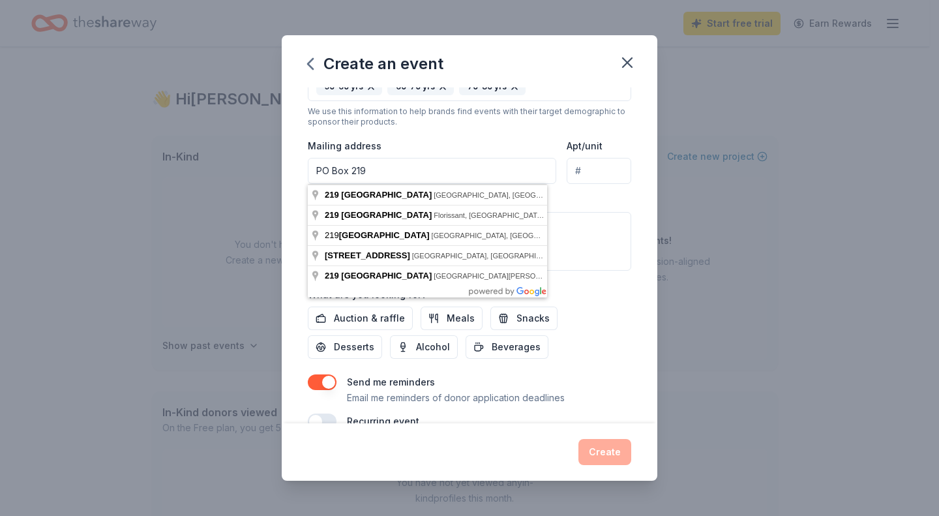
click at [390, 166] on input "PO Box 219" at bounding box center [432, 171] width 249 height 26
click at [402, 147] on div "Mailing address [GEOGRAPHIC_DATA]" at bounding box center [432, 161] width 249 height 46
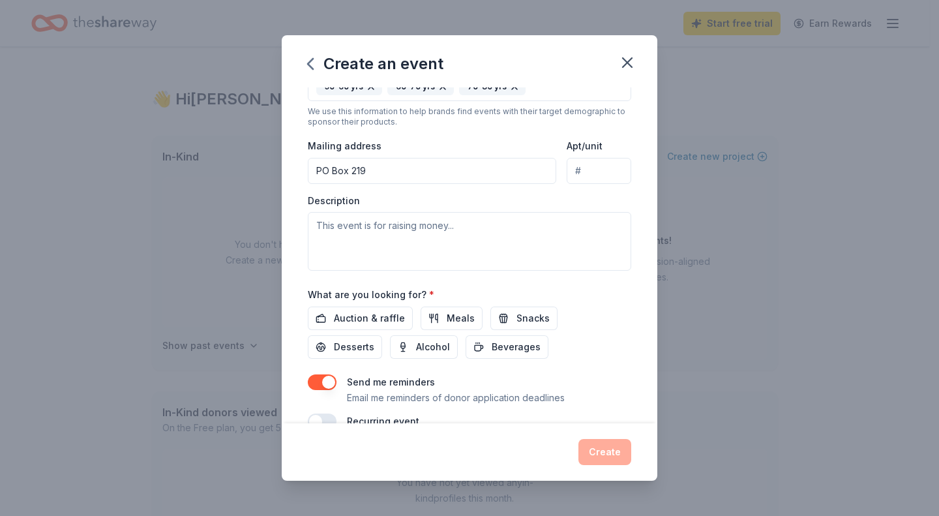
click at [399, 172] on input "PO Box 219" at bounding box center [432, 171] width 249 height 26
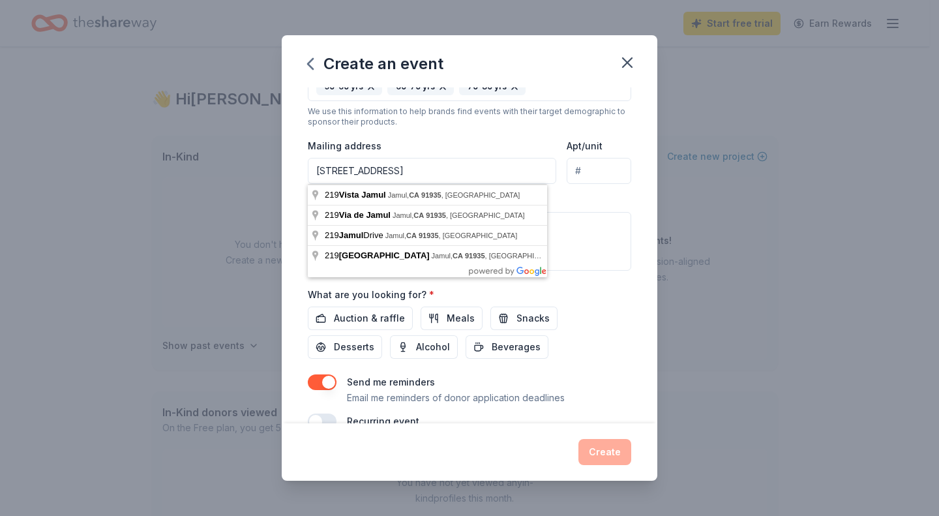
type input "[STREET_ADDRESS]"
click at [288, 159] on div "Event name * 0 /100 Event website Attendance * 40 Date * [DATE] ZIP code * 9212…" at bounding box center [470, 255] width 376 height 336
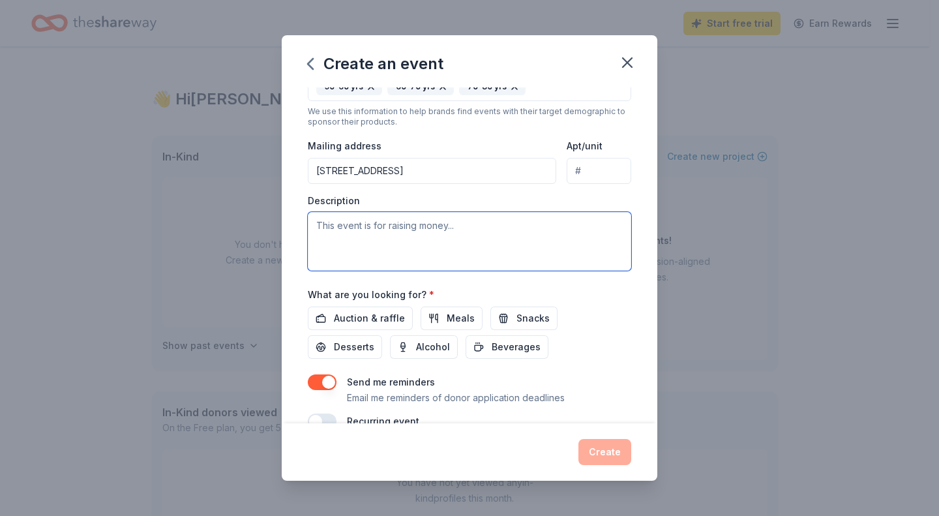
click at [366, 245] on textarea at bounding box center [470, 241] width 324 height 59
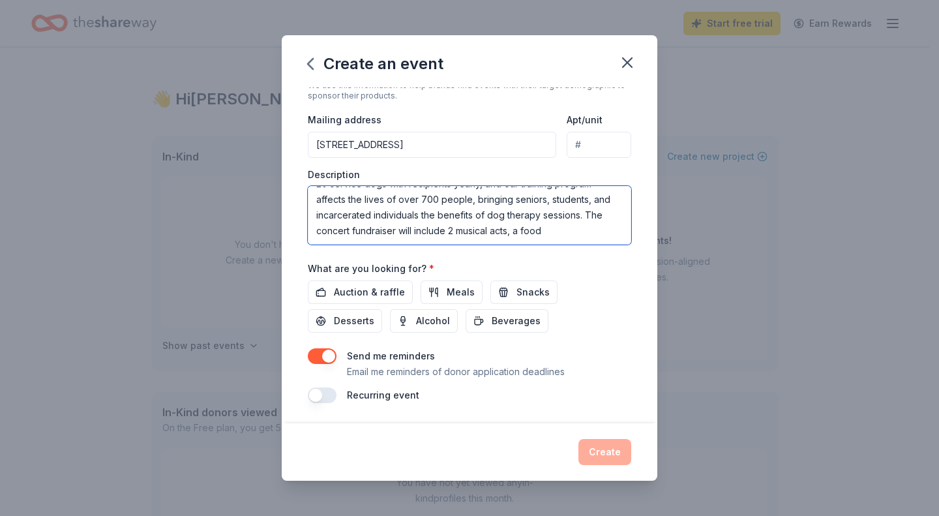
scroll to position [55, 0]
click at [478, 221] on textarea "This wine concert fundraiser is raising money for the Little Angels Service Dog…" at bounding box center [470, 215] width 324 height 59
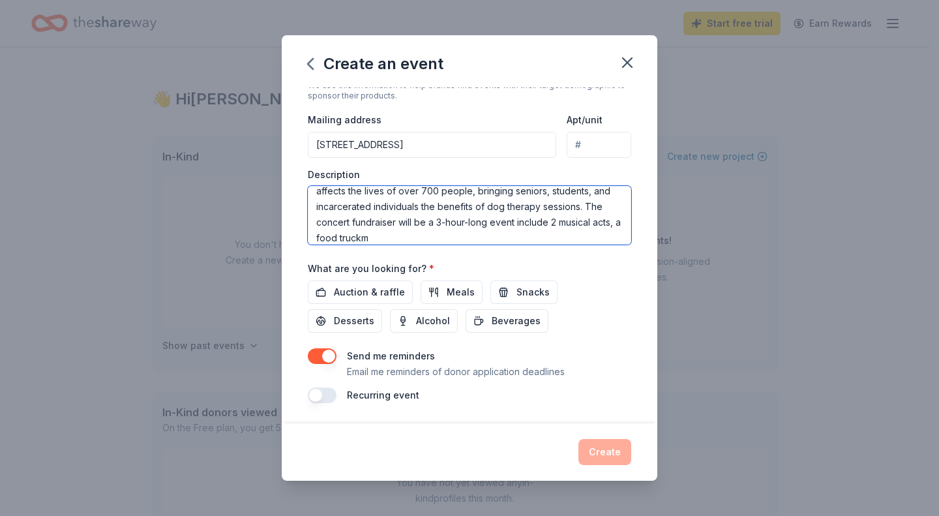
click at [346, 238] on textarea "This wine concert fundraiser is raising money for the Little Angels Service Dog…" at bounding box center [470, 215] width 324 height 59
click at [488, 236] on textarea "This wine concert fundraiser is raising money for the Little Angels Service Dog…" at bounding box center [470, 215] width 324 height 59
type textarea "This wine concert fundraiser is raising money for the Little Angels Service Dog…"
click at [559, 252] on div "Event name * 0 /100 Event website Attendance * 40 Date * [DATE] ZIP code * 9212…" at bounding box center [470, 90] width 324 height 628
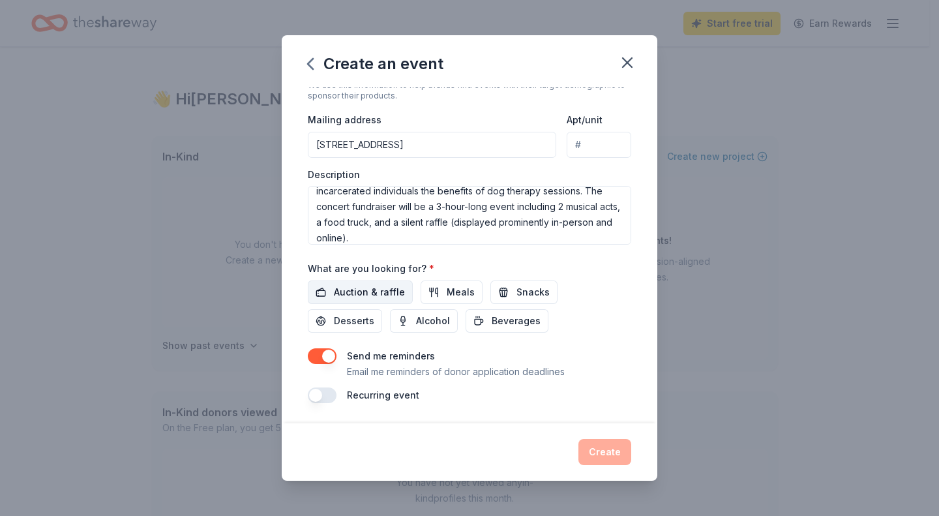
click at [348, 295] on span "Auction & raffle" at bounding box center [369, 292] width 71 height 16
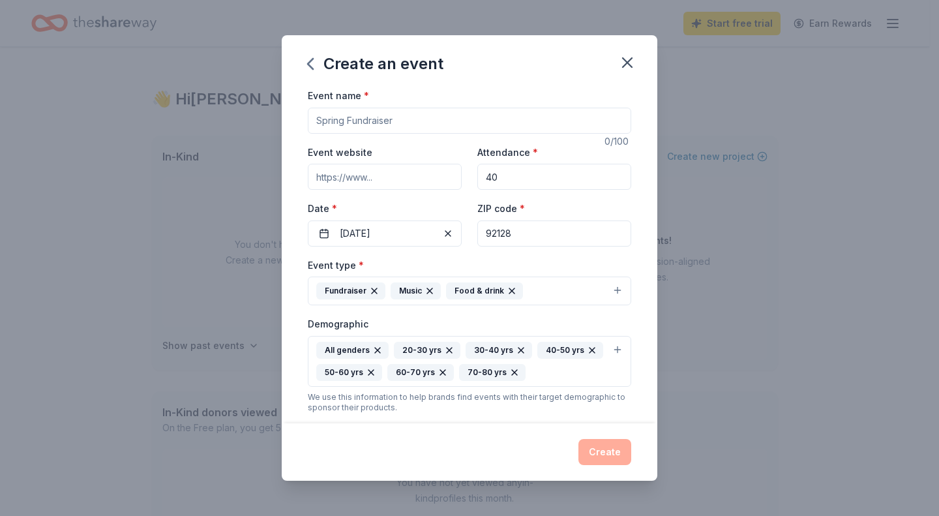
click at [366, 106] on div "Event name *" at bounding box center [470, 110] width 324 height 46
click at [355, 115] on input "Event name *" at bounding box center [470, 121] width 324 height 26
click at [395, 70] on div "Create an event" at bounding box center [376, 63] width 136 height 21
click at [378, 128] on input "Event name *" at bounding box center [470, 121] width 324 height 26
type input "W"
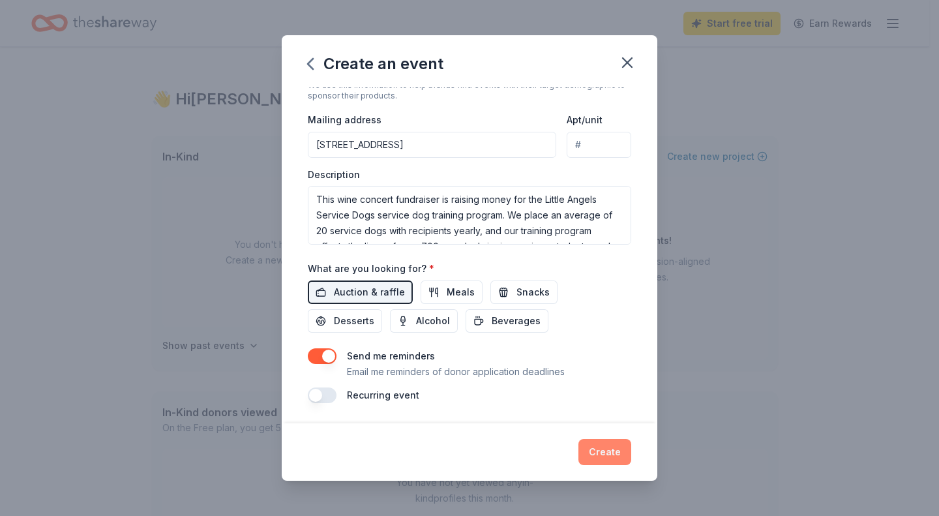
type input "Little Angels Concert Fundraiser at [GEOGRAPHIC_DATA]"
click at [603, 445] on button "Create" at bounding box center [605, 452] width 53 height 26
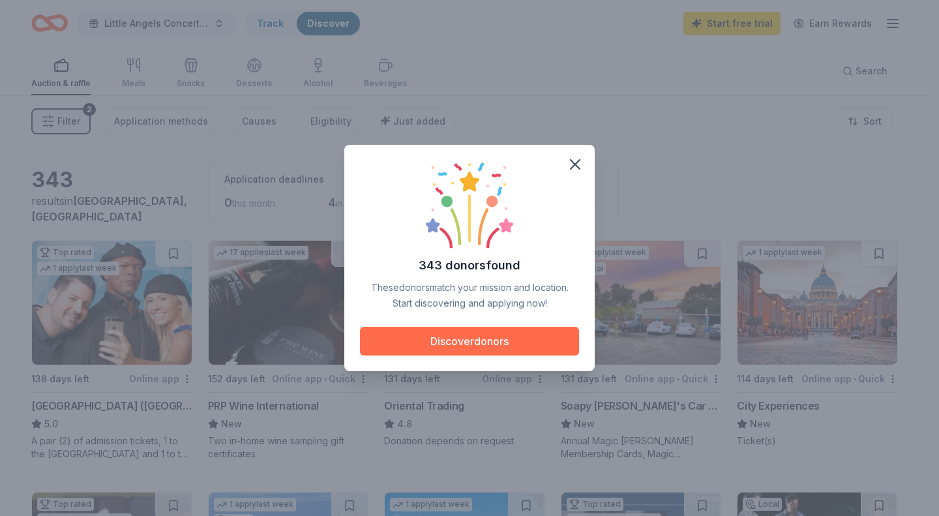
click at [498, 335] on button "Discover donors" at bounding box center [469, 341] width 219 height 29
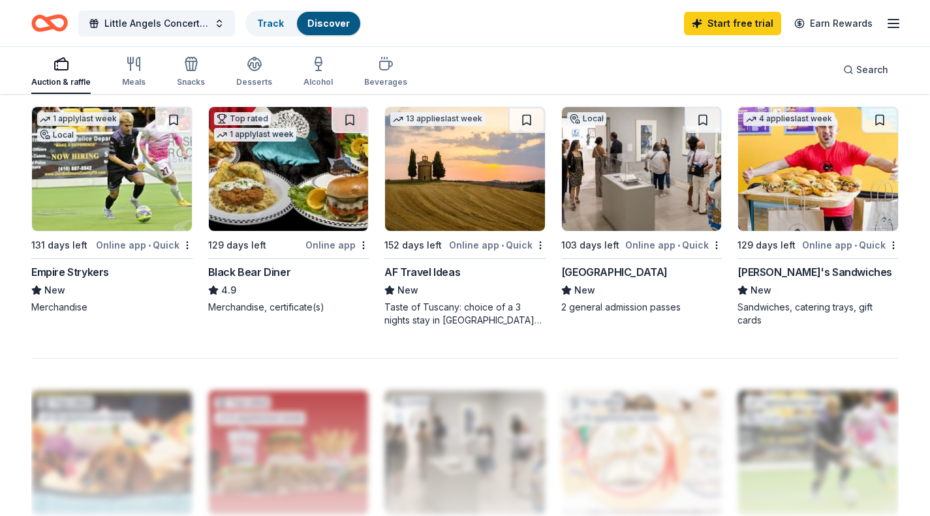
scroll to position [891, 0]
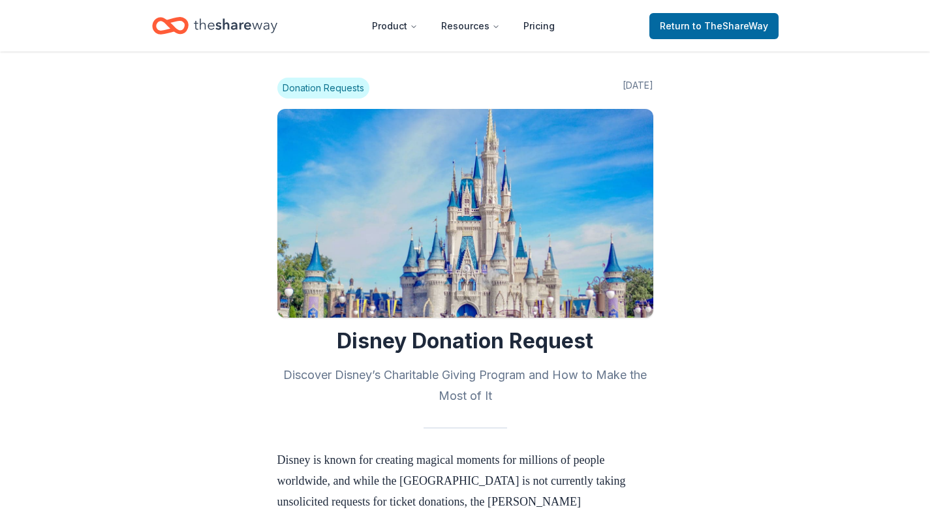
scroll to position [754, 0]
